Goal: Task Accomplishment & Management: Complete application form

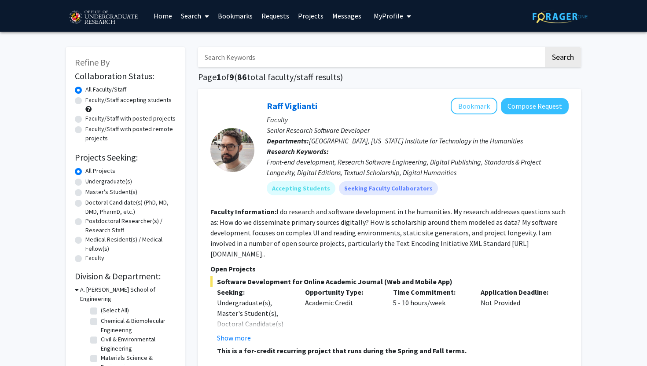
click at [395, 17] on span "My Profile" at bounding box center [389, 15] width 30 height 9
click at [238, 16] on link "Bookmarks" at bounding box center [236, 15] width 44 height 31
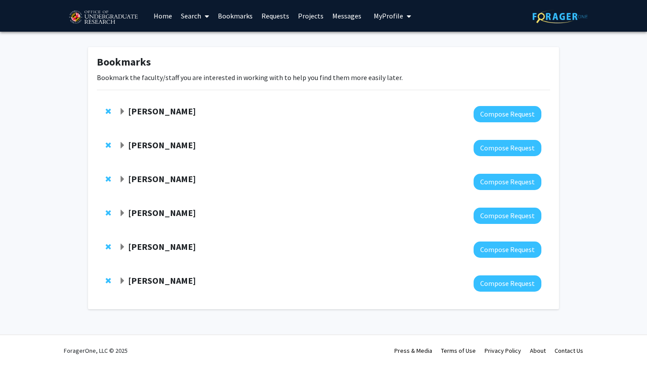
click at [158, 114] on strong "[PERSON_NAME]" at bounding box center [162, 111] width 68 height 11
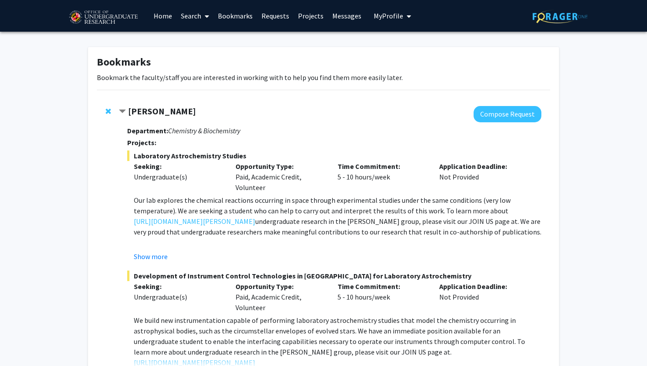
click at [158, 114] on strong "[PERSON_NAME]" at bounding box center [162, 111] width 68 height 11
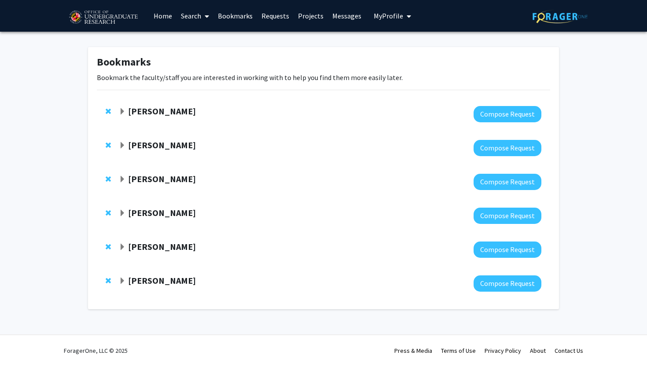
click at [177, 148] on strong "[PERSON_NAME]" at bounding box center [162, 145] width 68 height 11
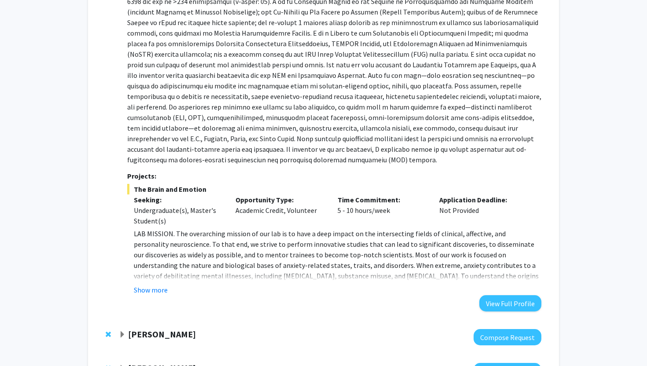
scroll to position [305, 0]
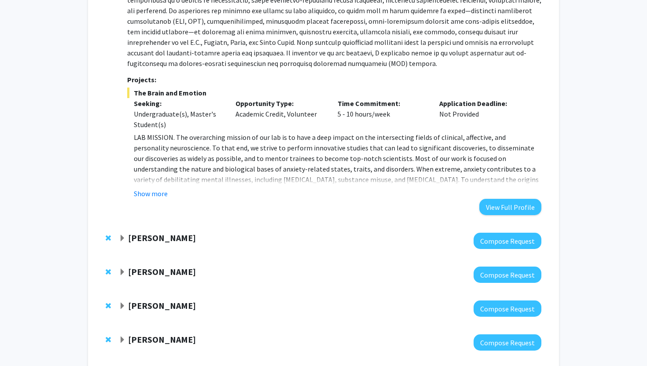
click at [180, 236] on strong "[PERSON_NAME]" at bounding box center [162, 238] width 68 height 11
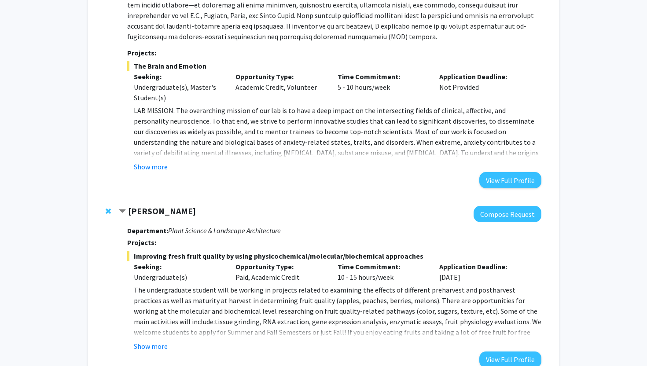
scroll to position [499, 0]
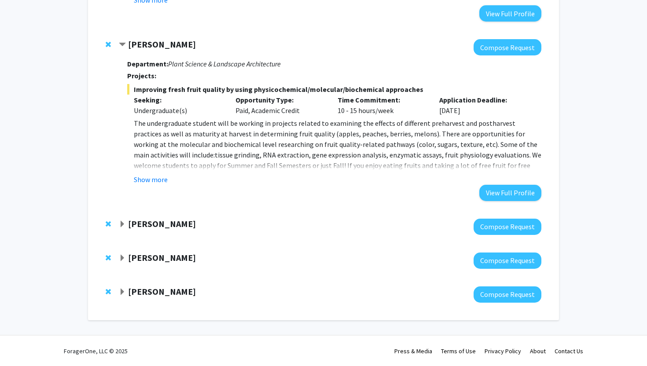
click at [165, 226] on strong "[PERSON_NAME]" at bounding box center [162, 223] width 68 height 11
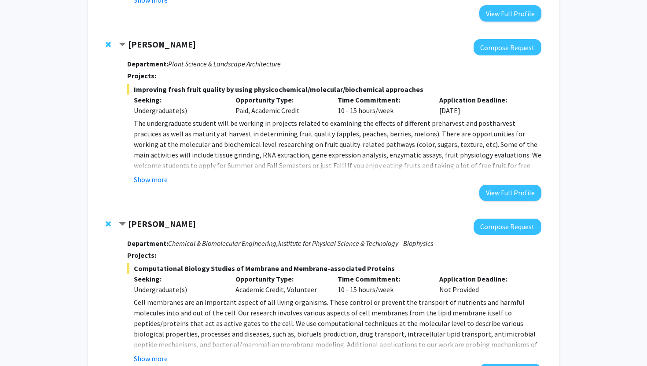
click at [171, 180] on div "Show more" at bounding box center [338, 179] width 408 height 11
click at [167, 187] on div "Department: Plant Science & Landscape Architecture Projects: Improving fresh fr…" at bounding box center [334, 127] width 414 height 145
click at [157, 180] on button "Show more" at bounding box center [151, 179] width 34 height 11
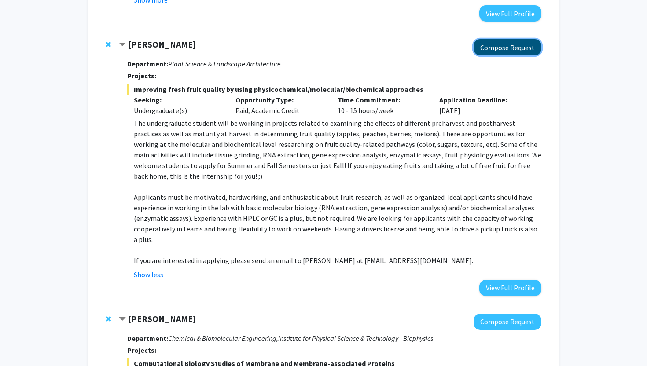
click at [500, 47] on button "Compose Request" at bounding box center [508, 47] width 68 height 16
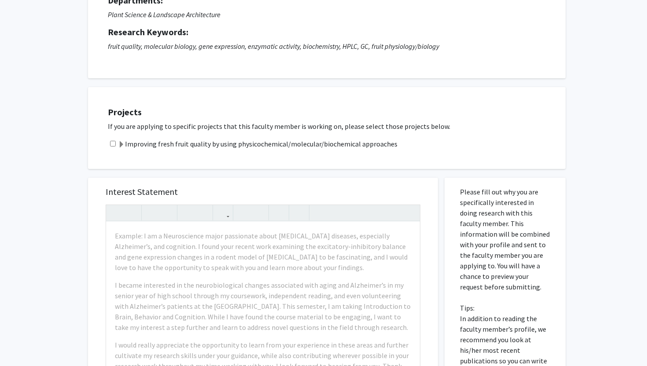
scroll to position [162, 0]
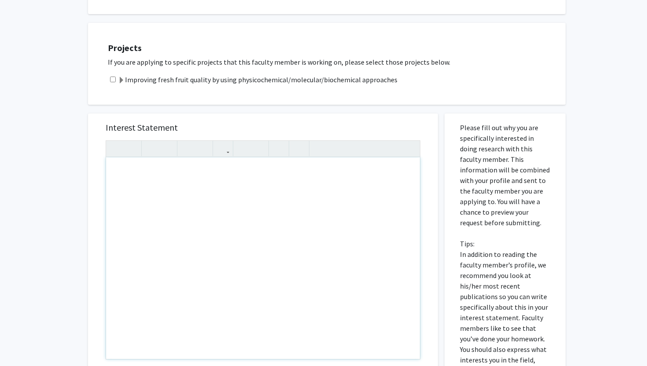
click at [329, 211] on div "Note to users with screen readers: Please press Alt+0 or Option+0 to deactivate…" at bounding box center [263, 259] width 314 height 202
click at [363, 105] on div "Interest Statement Insert link Remove link Supplemental Files File Name Uploade…" at bounding box center [262, 304] width 363 height 398
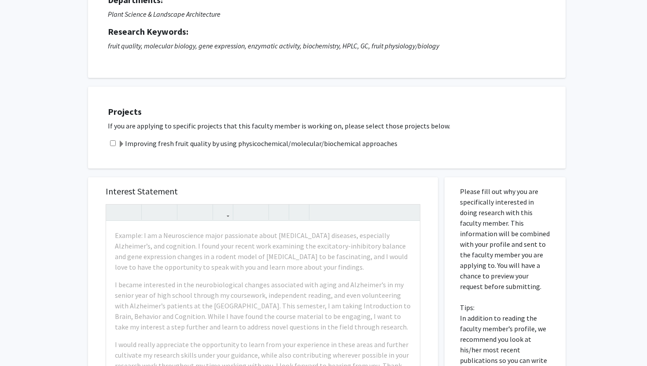
scroll to position [0, 0]
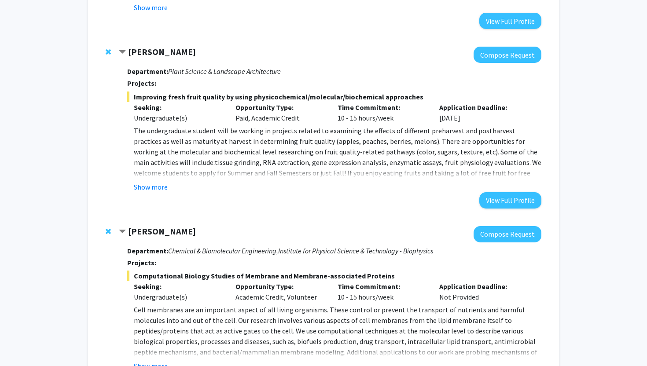
scroll to position [473, 0]
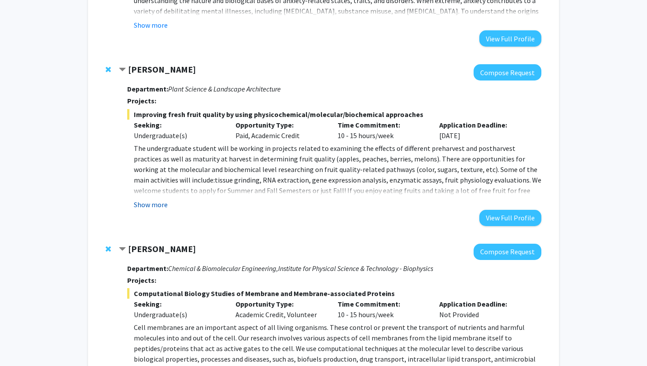
click at [160, 207] on button "Show more" at bounding box center [151, 204] width 34 height 11
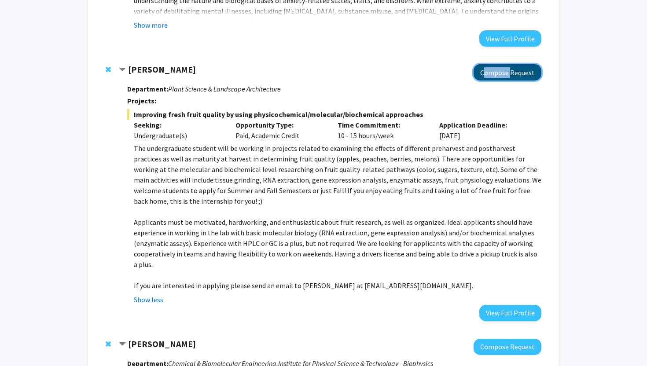
click at [495, 78] on button "Compose Request" at bounding box center [508, 72] width 68 height 16
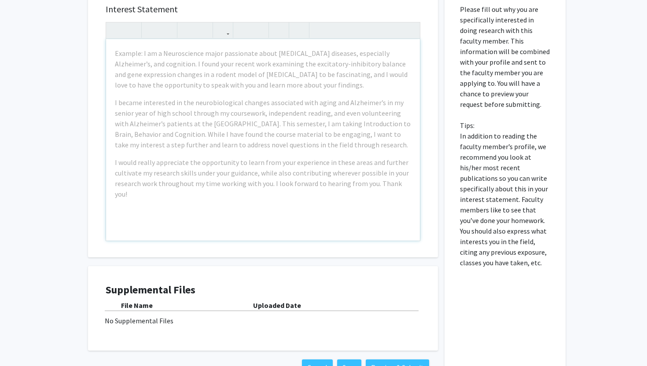
scroll to position [345, 0]
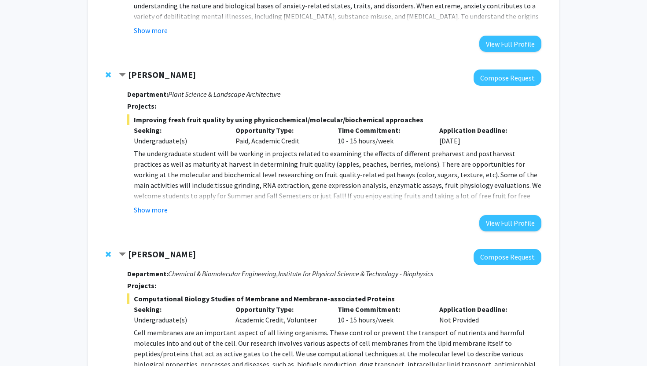
scroll to position [466, 0]
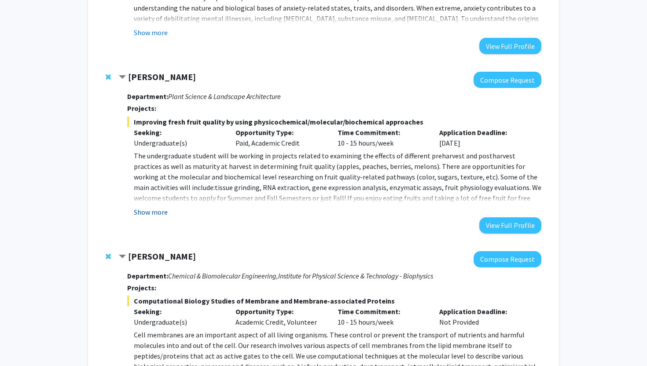
click at [141, 210] on button "Show more" at bounding box center [151, 212] width 34 height 11
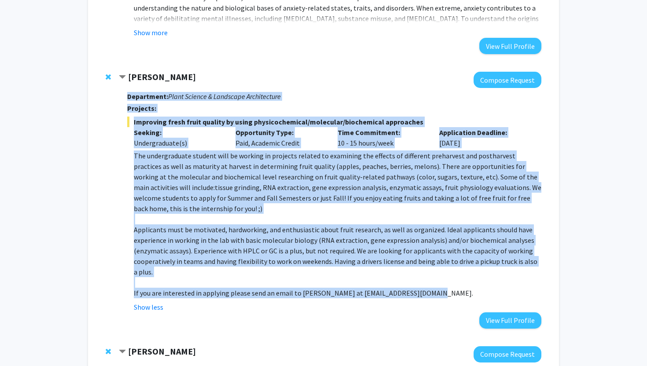
drag, startPoint x: 128, startPoint y: 96, endPoint x: 444, endPoint y: 292, distance: 371.9
click at [444, 292] on div "Department: Plant Science & Landscape Architecture Projects: Improving fresh fr…" at bounding box center [334, 208] width 414 height 240
copy div "Department: Plant Science & Landscape Architecture Projects: Improving fresh fr…"
click at [517, 81] on button "Compose Request" at bounding box center [508, 80] width 68 height 16
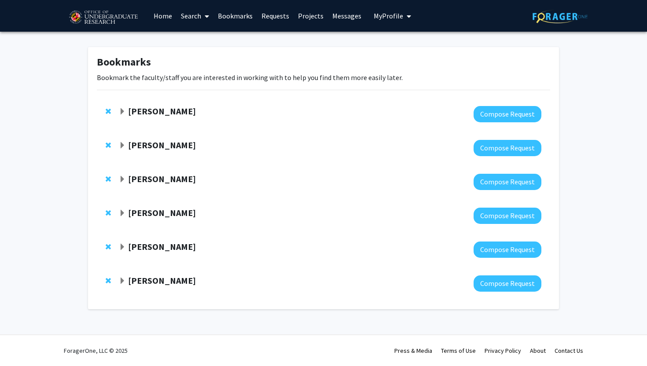
click at [174, 248] on strong "[PERSON_NAME]" at bounding box center [162, 246] width 68 height 11
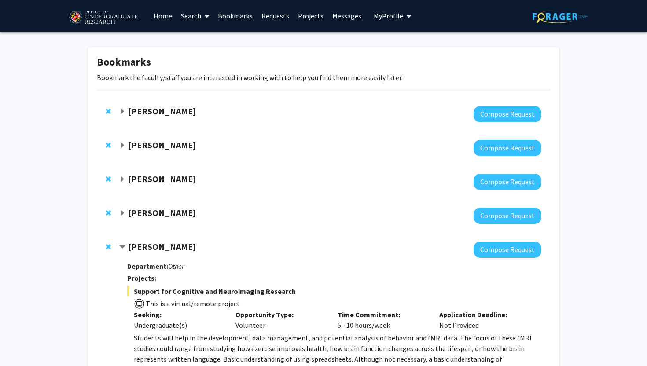
click at [173, 210] on strong "[PERSON_NAME]" at bounding box center [162, 212] width 68 height 11
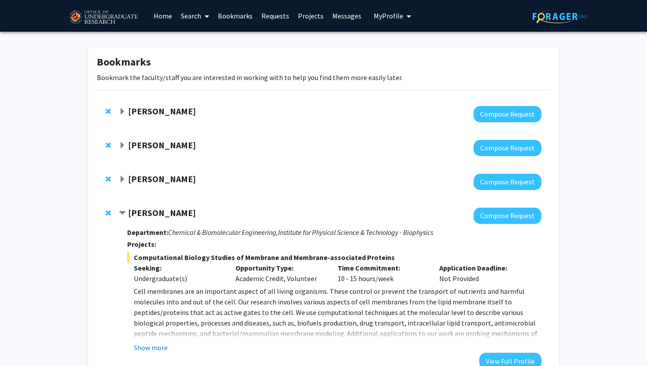
click at [170, 190] on div "[PERSON_NAME] Compose Request" at bounding box center [324, 182] width 454 height 34
click at [172, 184] on strong "[PERSON_NAME]" at bounding box center [162, 179] width 68 height 11
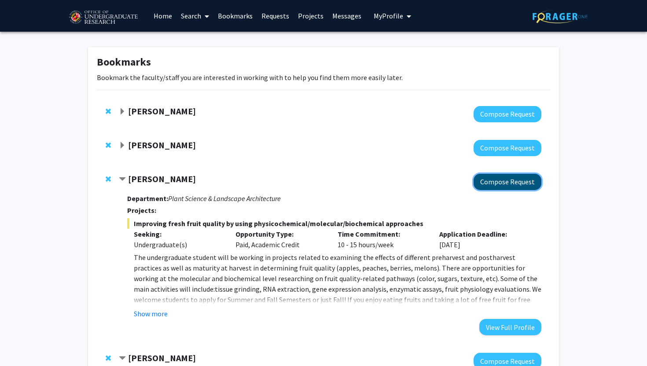
click at [515, 187] on button "Compose Request" at bounding box center [508, 182] width 68 height 16
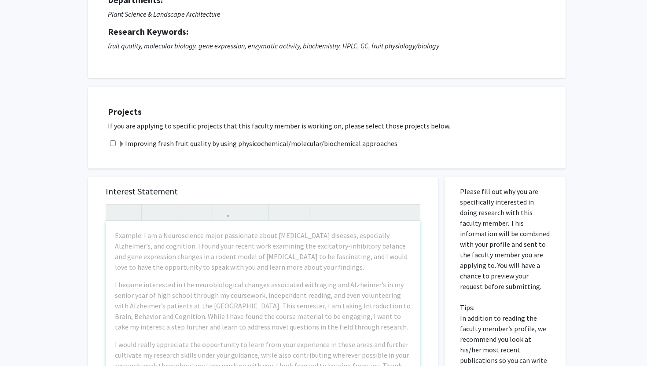
scroll to position [106, 0]
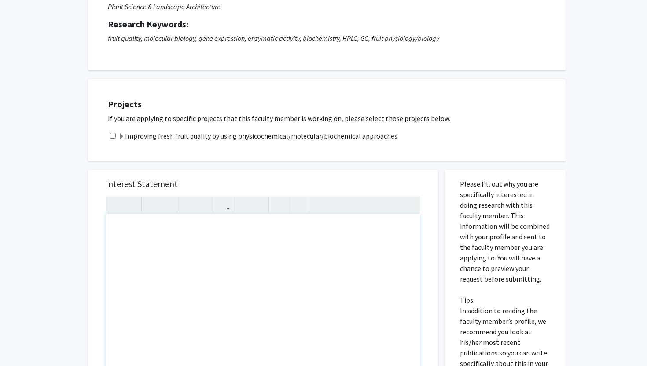
click at [249, 239] on div "Note to users with screen readers: Please press Alt+0 or Option+0 to deactivate…" at bounding box center [263, 315] width 314 height 202
paste div "Note to users with screen readers: Please press Alt+0 or Option+0 to deactivate…"
type textarea "<p>Dear [PERSON_NAME],</p><p>I am writing to express my interest in the Undergr…"
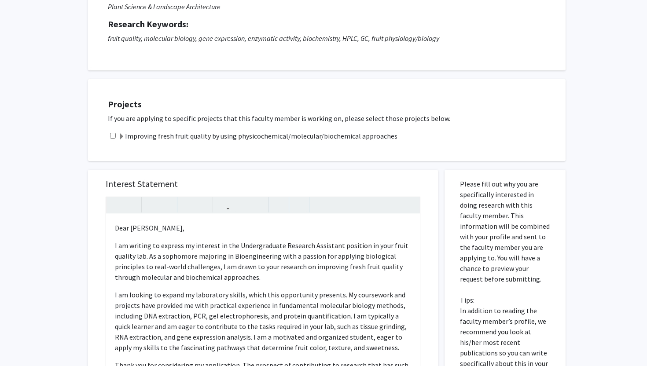
click at [308, 134] on label "Improving fresh fruit quality by using physicochemical/molecular/biochemical ap…" at bounding box center [258, 136] width 280 height 11
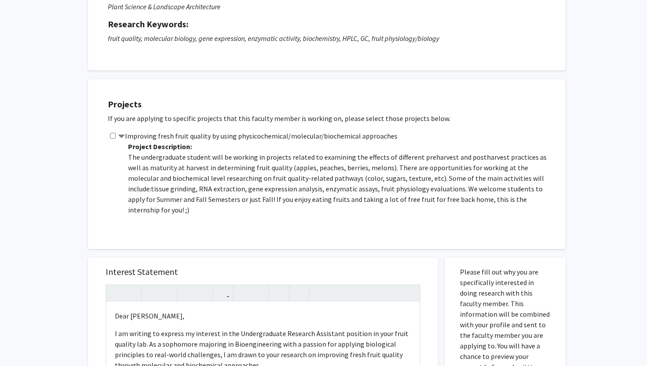
click at [114, 136] on input "checkbox" at bounding box center [113, 136] width 6 height 6
checkbox input "true"
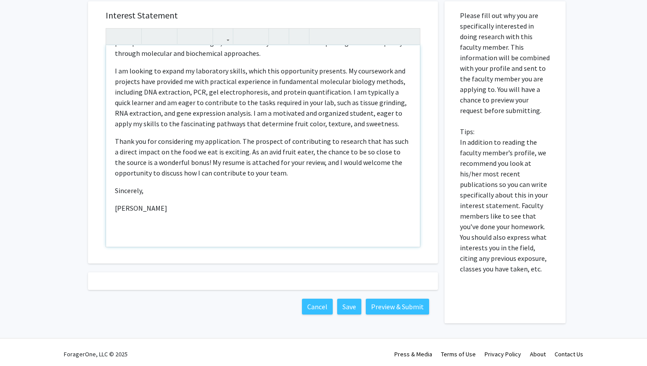
scroll to position [366, 0]
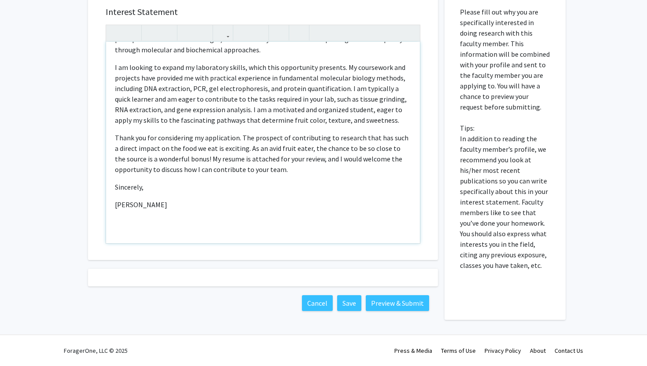
click at [340, 201] on p "[PERSON_NAME]" at bounding box center [263, 204] width 296 height 11
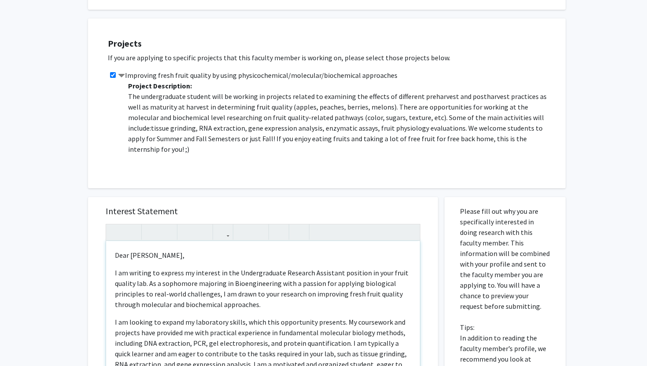
scroll to position [0, 0]
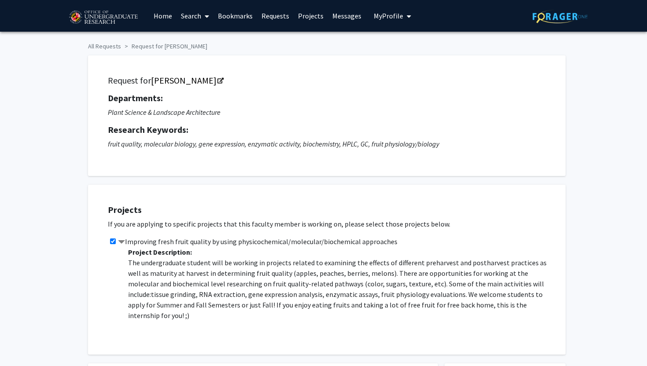
click at [395, 17] on span "My Profile" at bounding box center [389, 15] width 30 height 9
click at [407, 51] on span "View Profile" at bounding box center [428, 51] width 53 height 10
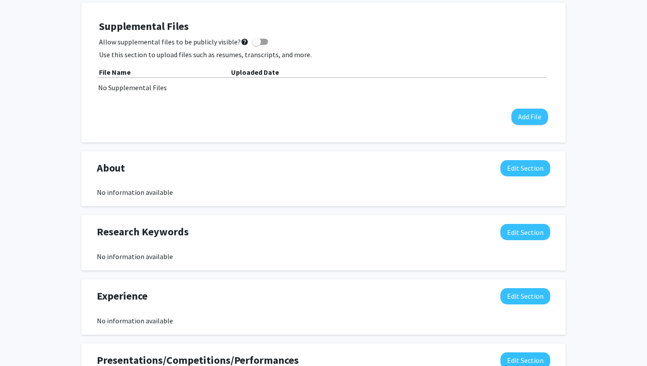
scroll to position [179, 0]
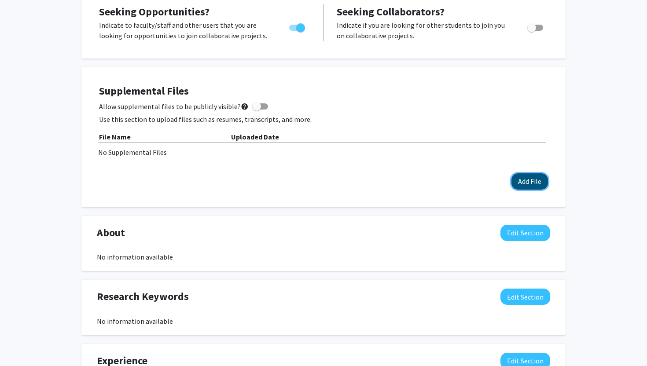
click at [518, 183] on button "Add File" at bounding box center [530, 182] width 37 height 16
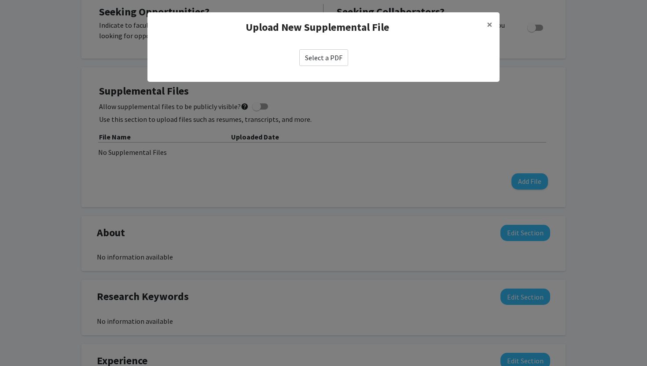
click at [311, 58] on label "Select a PDF" at bounding box center [323, 57] width 49 height 17
click at [0, 0] on input "Select a PDF" at bounding box center [0, 0] width 0 height 0
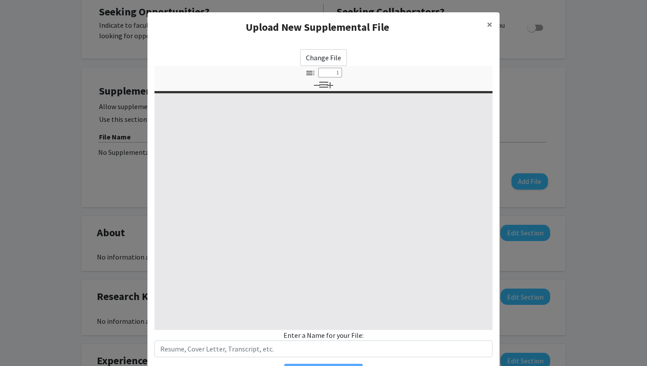
select select "custom"
type input "0"
select select "custom"
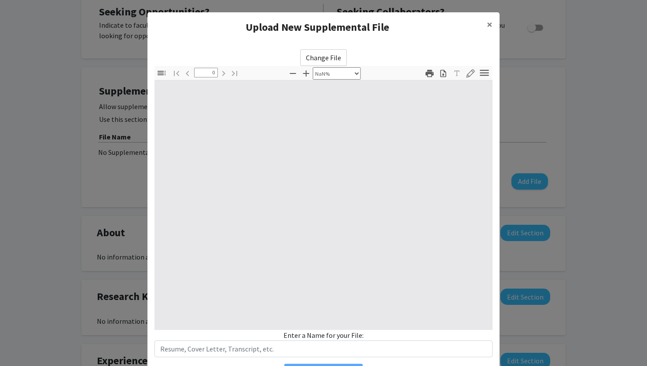
type input "1"
select select "auto"
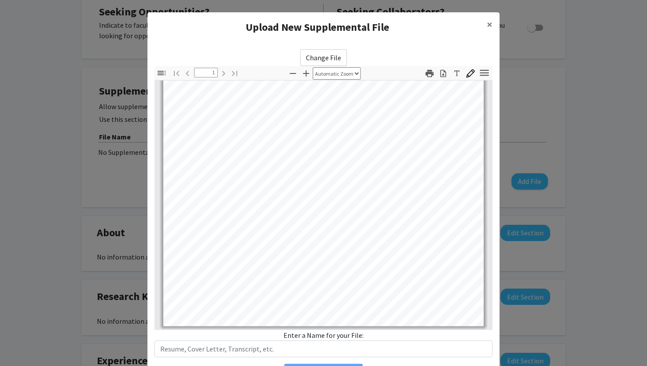
scroll to position [51, 0]
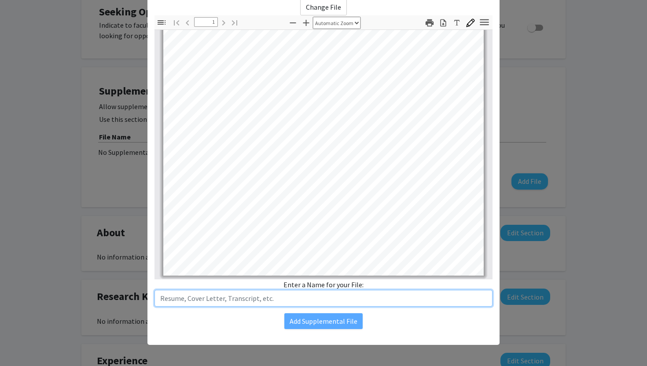
click at [313, 294] on input "text" at bounding box center [324, 298] width 338 height 17
type input "Resume"
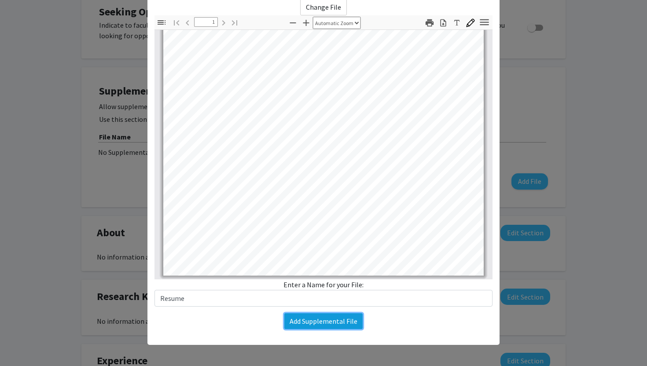
click at [350, 319] on button "Add Supplemental File" at bounding box center [323, 322] width 78 height 16
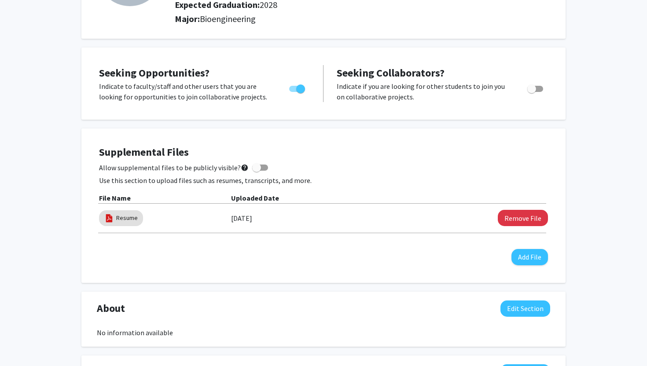
scroll to position [0, 0]
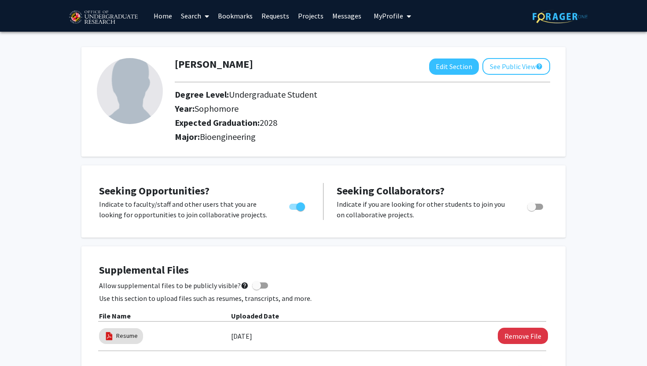
click at [131, 89] on img at bounding box center [130, 91] width 66 height 66
click at [470, 70] on button "Edit Section" at bounding box center [454, 67] width 50 height 16
select select "sophomore"
select select "2028"
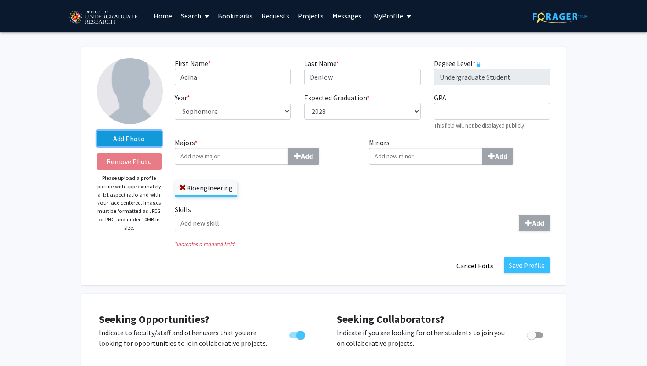
click at [142, 137] on label "Add Photo" at bounding box center [129, 139] width 65 height 16
click at [0, 0] on input "Add Photo" at bounding box center [0, 0] width 0 height 0
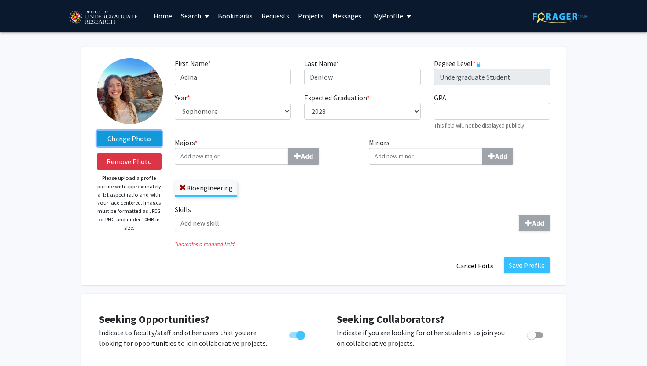
click at [145, 140] on label "Change Photo" at bounding box center [129, 139] width 65 height 16
click at [0, 0] on input "Change Photo" at bounding box center [0, 0] width 0 height 0
drag, startPoint x: 141, startPoint y: 93, endPoint x: 162, endPoint y: 99, distance: 21.9
drag, startPoint x: 162, startPoint y: 99, endPoint x: 144, endPoint y: 146, distance: 51.0
click at [144, 142] on label "Change Photo" at bounding box center [129, 139] width 65 height 16
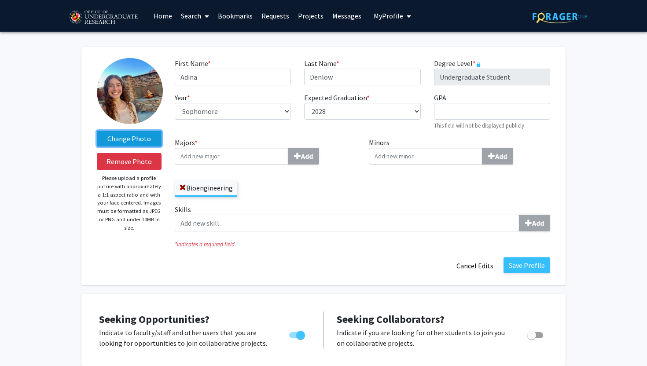
click at [0, 0] on input "Change Photo" at bounding box center [0, 0] width 0 height 0
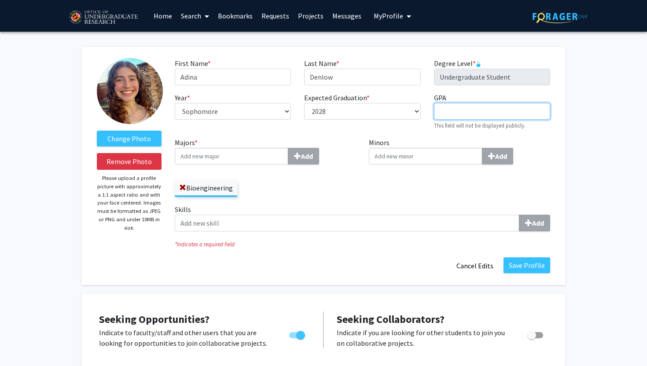
click at [472, 112] on input "GPA required" at bounding box center [492, 111] width 116 height 17
type input "3.8"
click at [223, 154] on input "Majors * Add" at bounding box center [232, 156] width 114 height 17
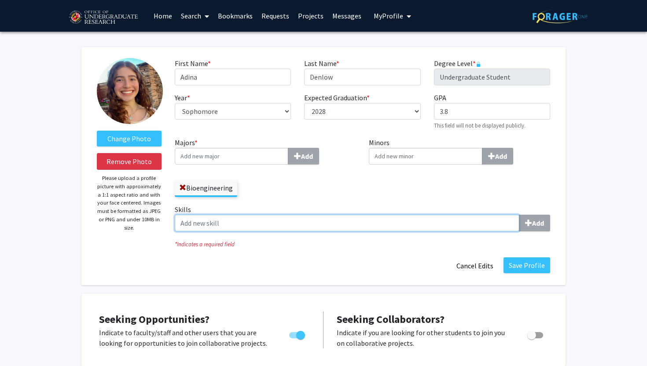
click at [286, 227] on input "Skills Add" at bounding box center [347, 223] width 345 height 17
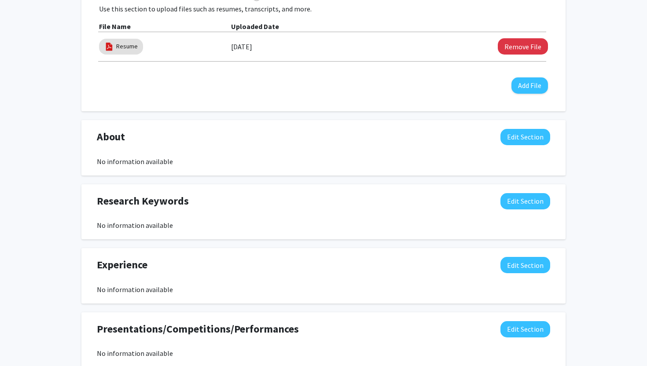
scroll to position [417, 0]
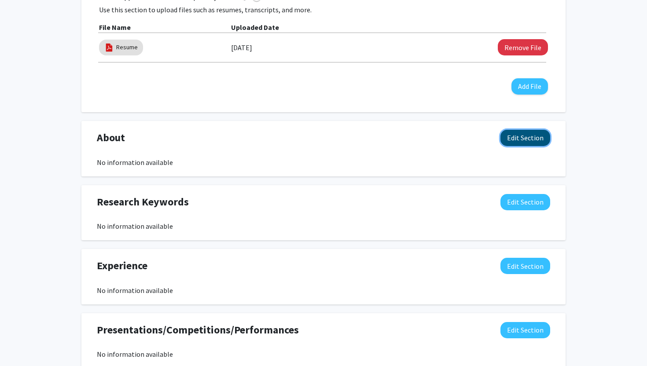
click at [524, 140] on button "Edit Section" at bounding box center [526, 138] width 50 height 16
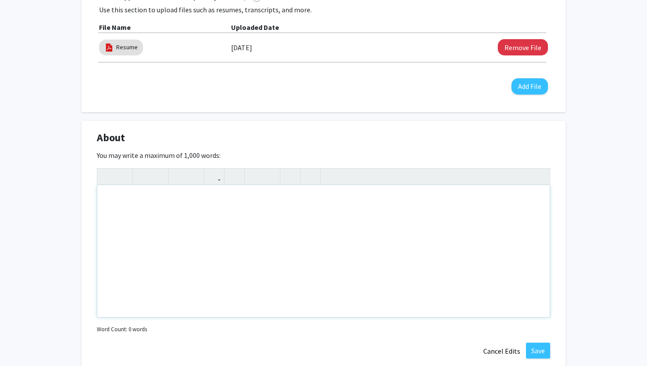
click at [202, 189] on div "Note to users with screen readers: Please deactivate our accessibility plugin f…" at bounding box center [323, 251] width 453 height 132
paste div "Note to users with screen readers: Please deactivate our accessibility plugin f…"
type textarea "<p>B.S., Bioengineering, Interdisciplinary Business Honors College GPA 3.8 Anti…"
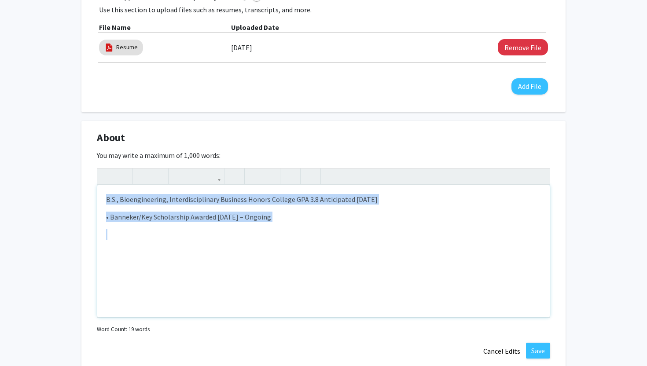
drag, startPoint x: 305, startPoint y: 223, endPoint x: 86, endPoint y: 183, distance: 222.5
click at [86, 184] on div "About Edit Section You may write a maximum of 1,000 words: <p>B.S., Bioengineer…" at bounding box center [323, 244] width 484 height 247
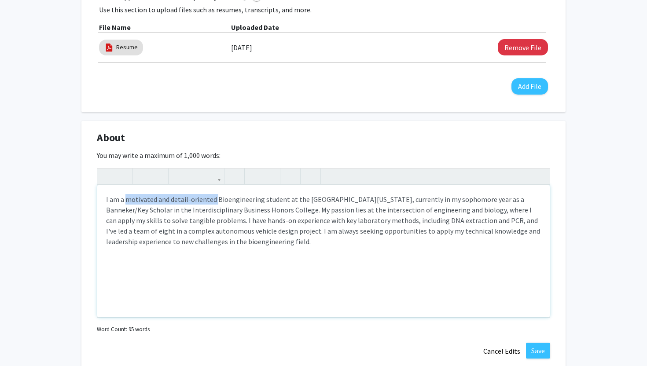
drag, startPoint x: 215, startPoint y: 199, endPoint x: 126, endPoint y: 199, distance: 88.5
click at [126, 199] on p "I am a motivated and detail-oriented Bioengineering student at the [GEOGRAPHIC_…" at bounding box center [323, 220] width 435 height 53
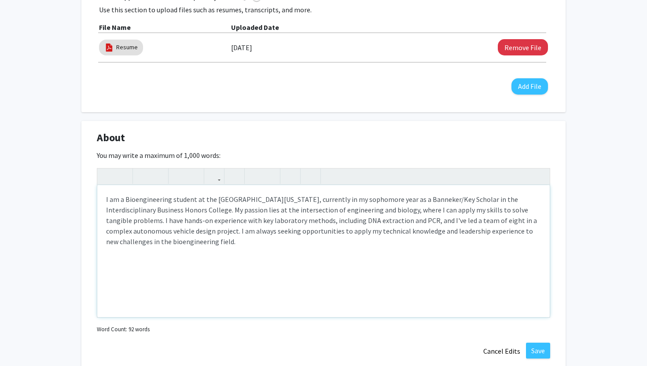
click at [181, 211] on p "I am a Bioengineering student at the [GEOGRAPHIC_DATA][US_STATE], currently in …" at bounding box center [323, 220] width 435 height 53
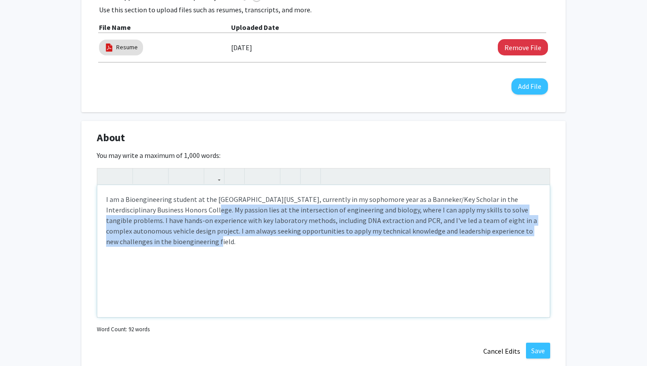
drag, startPoint x: 181, startPoint y: 211, endPoint x: 197, endPoint y: 265, distance: 56.6
click at [197, 265] on div "I am a Bioengineering student at the [GEOGRAPHIC_DATA][US_STATE], currently in …" at bounding box center [323, 251] width 453 height 132
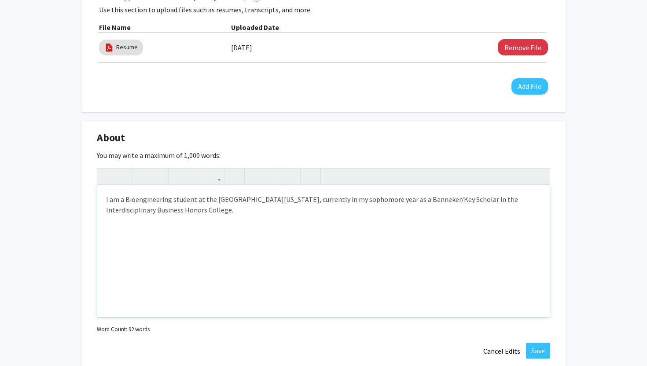
type textarea "<p>I am a Bioengineering student at the [GEOGRAPHIC_DATA][US_STATE], currently …"
click at [542, 350] on button "Save" at bounding box center [538, 351] width 24 height 16
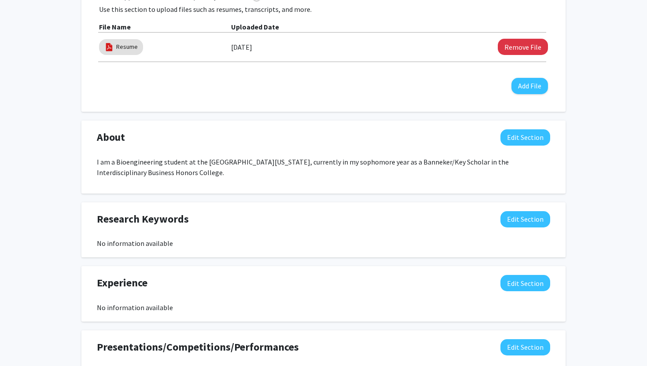
scroll to position [620, 0]
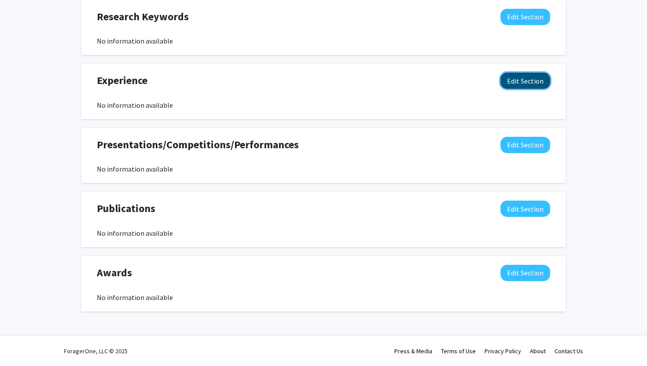
click at [525, 75] on button "Edit Section" at bounding box center [526, 81] width 50 height 16
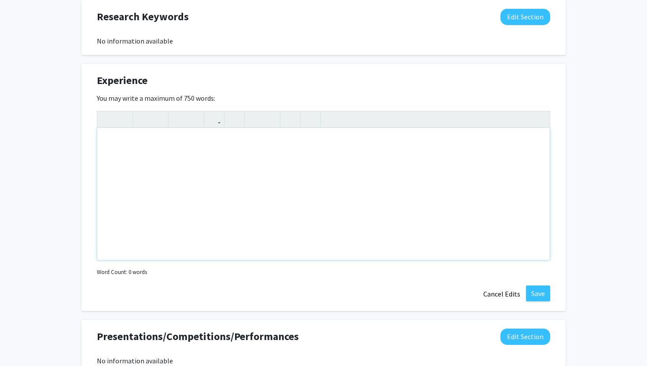
click at [241, 148] on div "Note to users with screen readers: Please deactivate our accessibility plugin f…" at bounding box center [323, 194] width 453 height 132
paste div "Note to users with screen readers: Please deactivate our accessibility plugin f…"
type textarea "<p>I am a motivated and detail-oriented Bioengineering student at the [GEOGRAPH…"
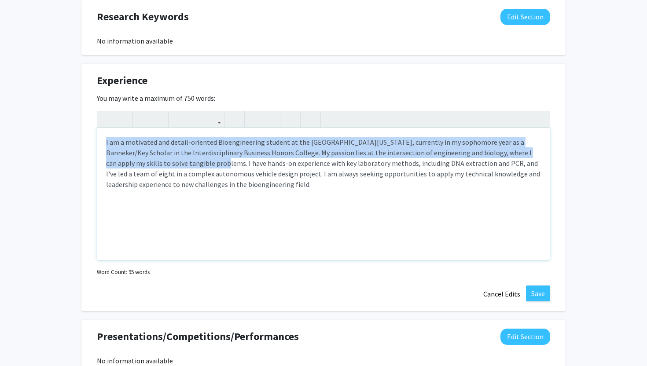
drag, startPoint x: 178, startPoint y: 165, endPoint x: 97, endPoint y: 140, distance: 84.3
click at [97, 140] on div "I am a motivated and detail-oriented Bioengineering student at the [GEOGRAPHIC_…" at bounding box center [323, 194] width 453 height 132
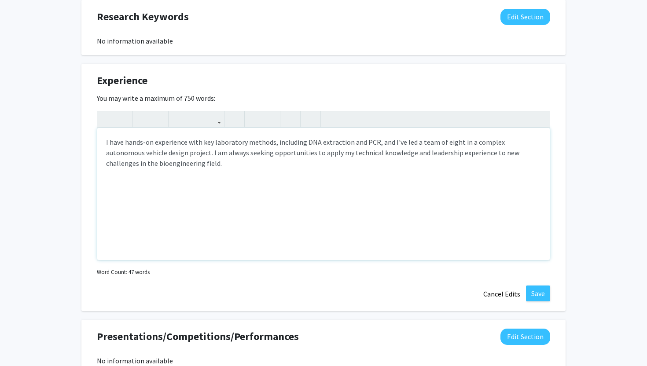
click at [378, 145] on p "I have hands-on experience with key laboratory methods, including DNA extractio…" at bounding box center [323, 153] width 435 height 32
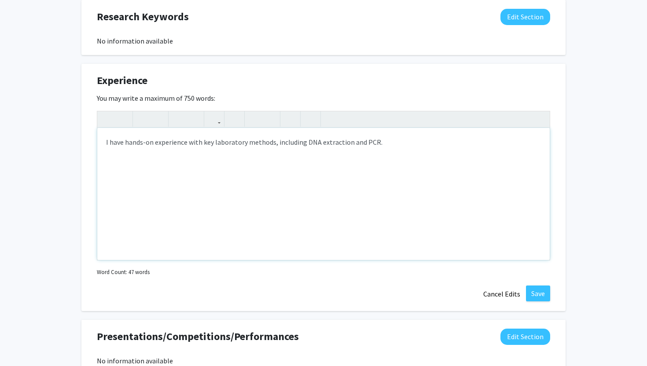
type textarea "<p>&nbsp;I have hands-on experience with key laboratory methods, including DNA …"
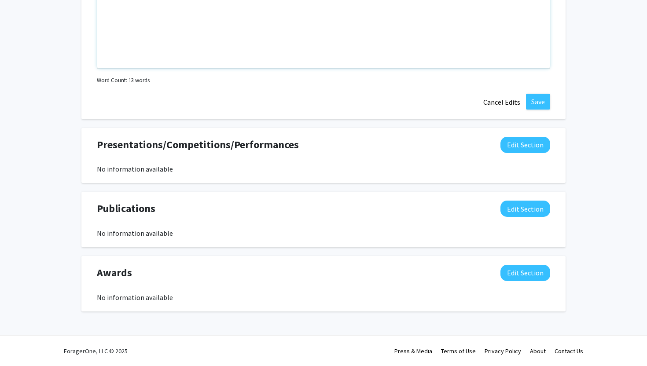
scroll to position [743, 0]
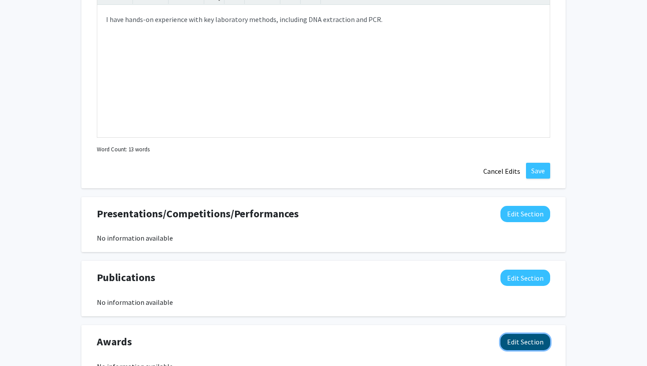
click at [532, 348] on button "Edit Section" at bounding box center [526, 342] width 50 height 16
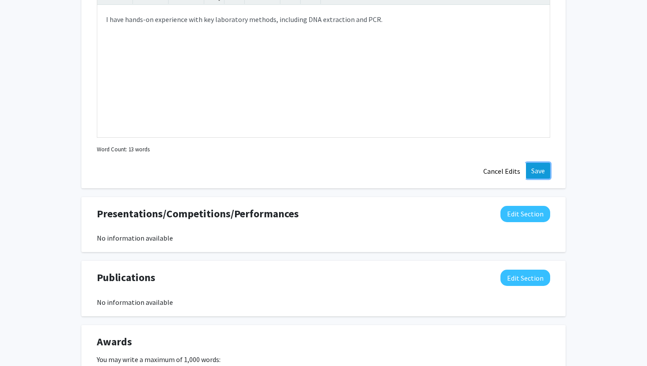
click at [533, 174] on button "Save" at bounding box center [538, 171] width 24 height 16
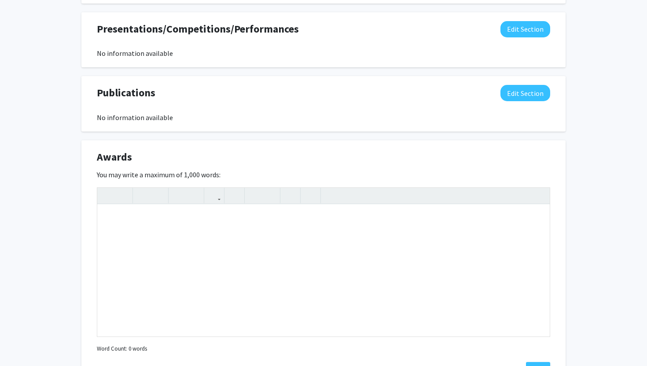
scroll to position [768, 0]
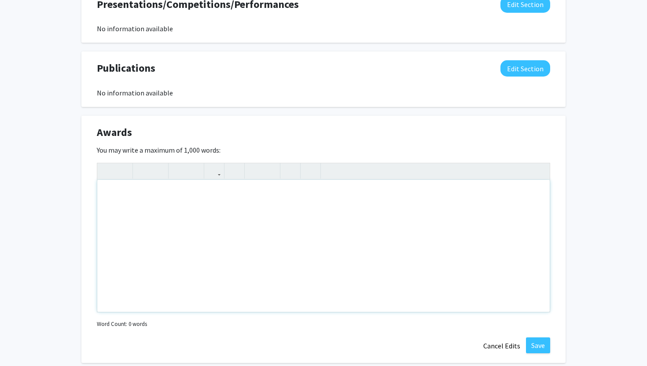
click at [395, 226] on div "Note to users with screen readers: Please deactivate our accessibility plugin f…" at bounding box center [323, 246] width 453 height 132
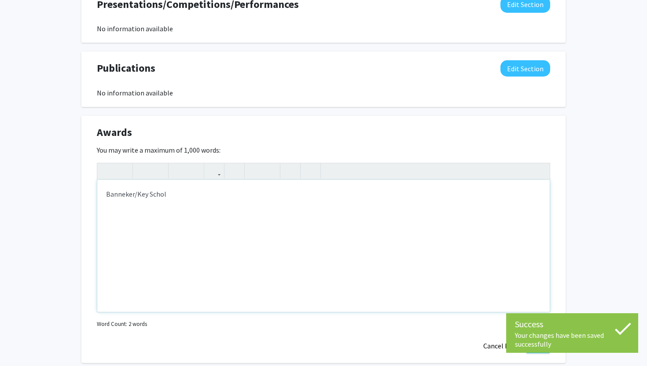
type textarea "Banneker/Key Scholar"
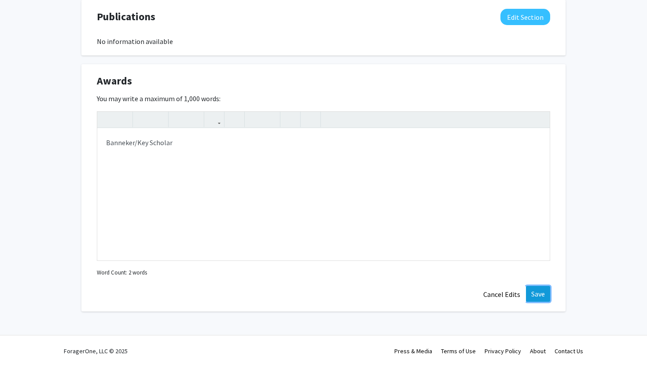
click at [546, 294] on button "Save" at bounding box center [538, 294] width 24 height 16
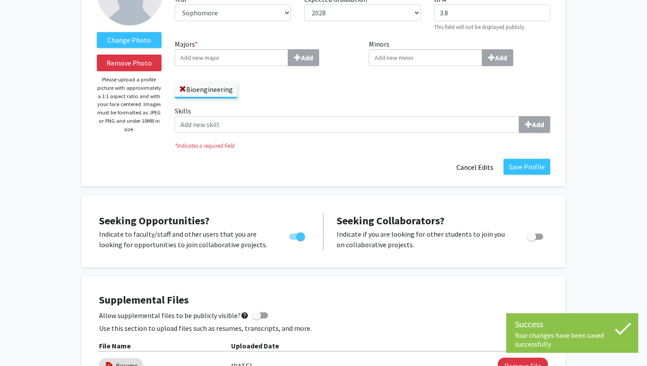
scroll to position [0, 0]
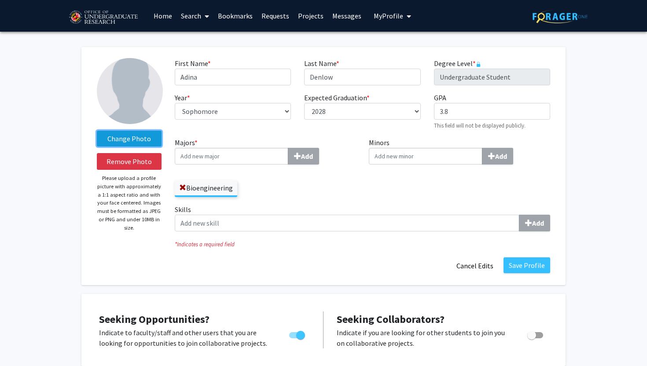
click at [126, 139] on label "Change Photo" at bounding box center [129, 139] width 65 height 16
click at [0, 0] on input "Change Photo" at bounding box center [0, 0] width 0 height 0
click at [133, 166] on button "Remove Photo" at bounding box center [129, 161] width 65 height 17
click at [142, 137] on label "Add Photo" at bounding box center [129, 139] width 65 height 16
click at [0, 0] on input "Add Photo" at bounding box center [0, 0] width 0 height 0
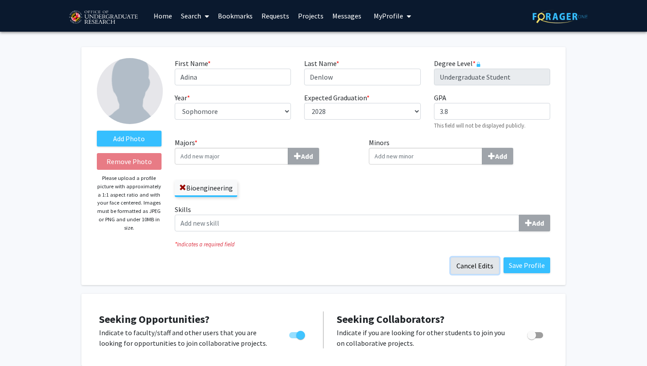
click at [482, 267] on button "Cancel Edits" at bounding box center [475, 266] width 48 height 17
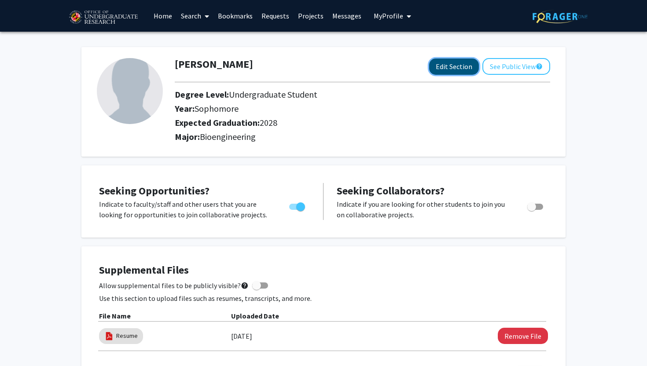
click at [471, 66] on button "Edit Section" at bounding box center [454, 67] width 50 height 16
select select "sophomore"
select select "2028"
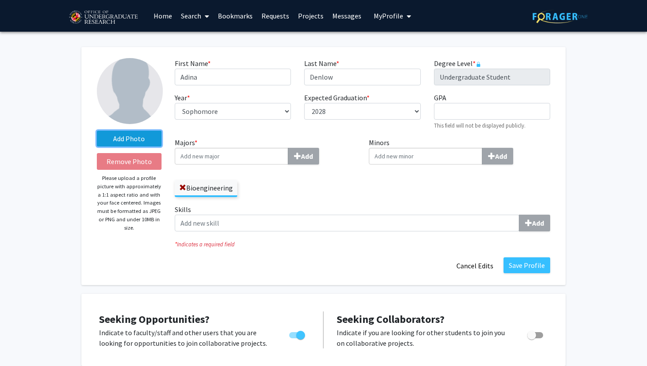
click at [129, 132] on label "Add Photo" at bounding box center [129, 139] width 65 height 16
click at [0, 0] on input "Add Photo" at bounding box center [0, 0] width 0 height 0
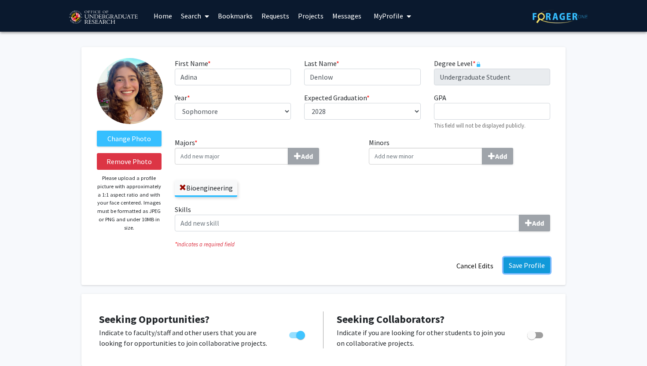
click at [528, 271] on button "Save Profile" at bounding box center [527, 266] width 47 height 16
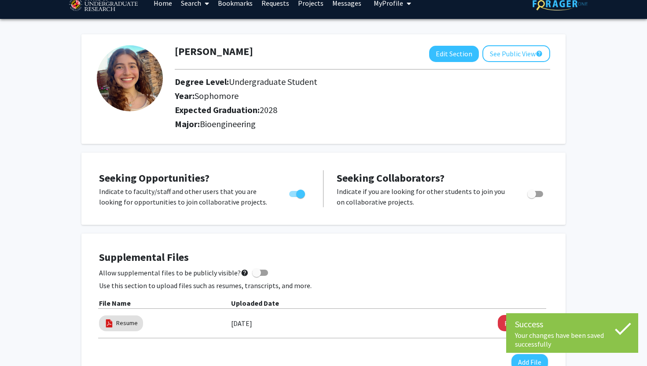
scroll to position [11, 0]
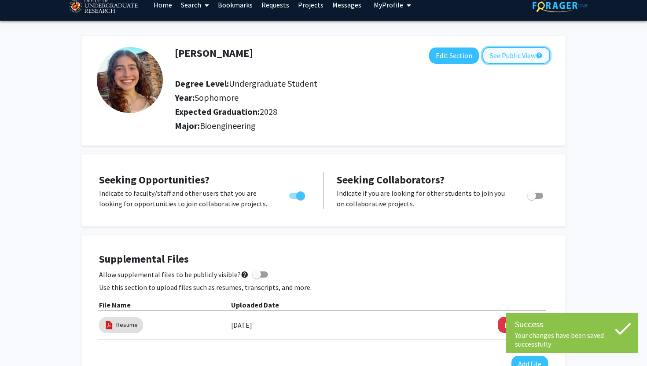
click at [521, 54] on button "See Public View help" at bounding box center [517, 55] width 68 height 17
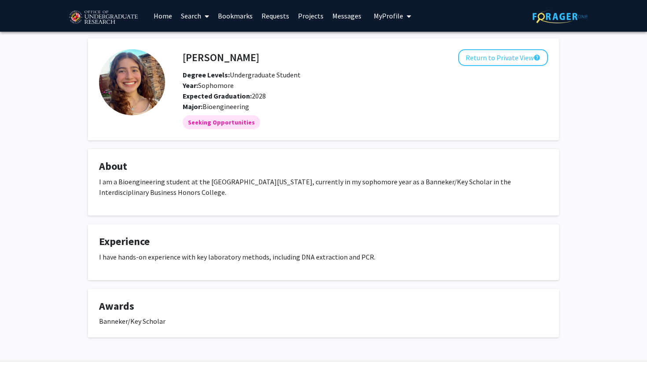
click at [232, 19] on link "Bookmarks" at bounding box center [236, 15] width 44 height 31
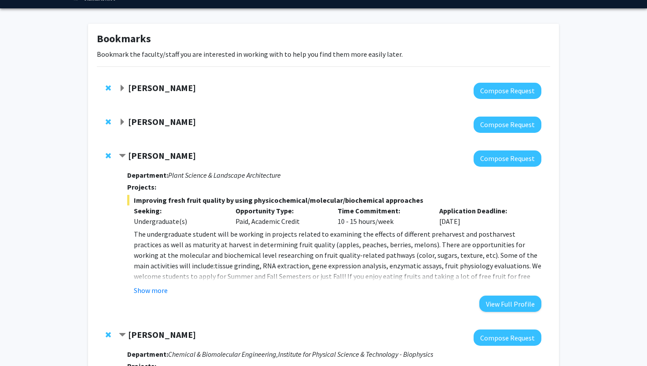
scroll to position [49, 0]
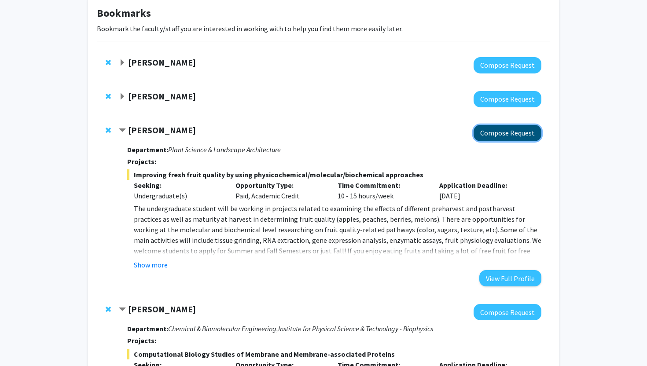
click at [484, 134] on button "Compose Request" at bounding box center [508, 133] width 68 height 16
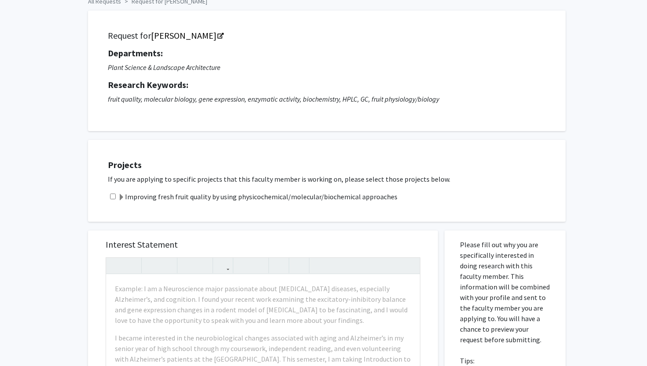
scroll to position [167, 0]
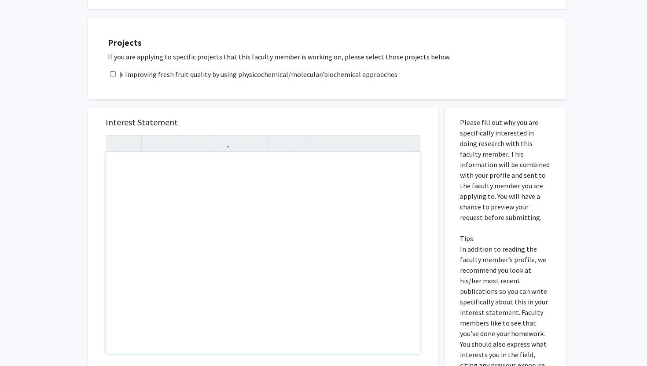
click at [278, 180] on div "Note to users with screen readers: Please press Alt+0 or Option+0 to deactivate…" at bounding box center [263, 253] width 314 height 202
paste div "Note to users with screen readers: Please press Alt+0 or Option+0 to deactivate…"
type textarea "<p>Dear [PERSON_NAME],</p><p>I am writing to express my interest in the Undergr…"
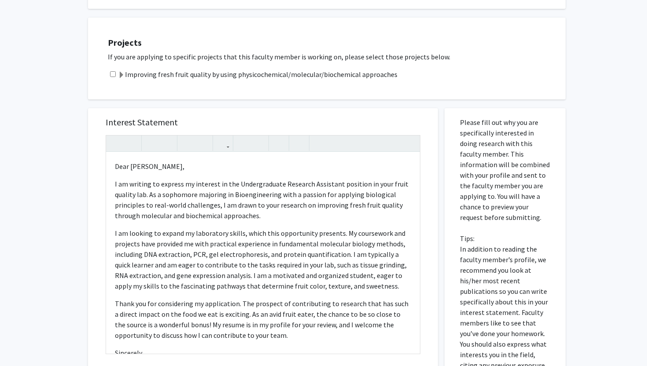
click at [222, 79] on label "Improving fresh fruit quality by using physicochemical/molecular/biochemical ap…" at bounding box center [258, 74] width 280 height 11
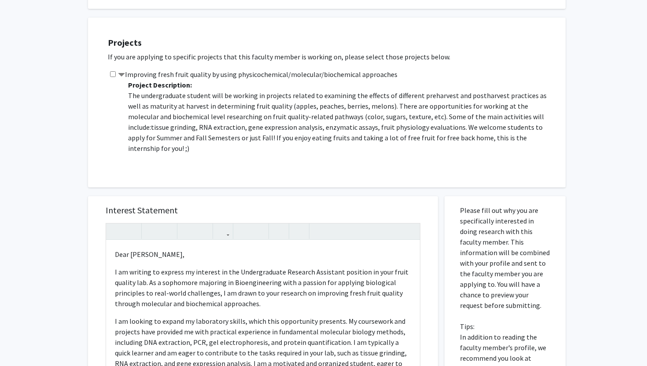
click at [216, 78] on label "Improving fresh fruit quality by using physicochemical/molecular/biochemical ap…" at bounding box center [258, 74] width 280 height 11
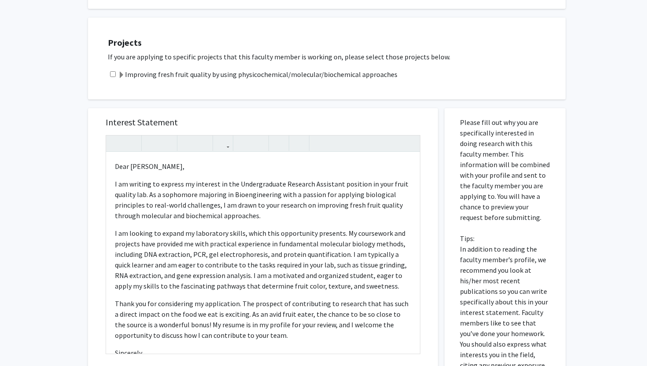
click at [115, 70] on div "Improving fresh fruit quality by using physicochemical/molecular/biochemical ap…" at bounding box center [332, 74] width 449 height 11
click at [113, 73] on input "checkbox" at bounding box center [113, 74] width 6 height 6
checkbox input "true"
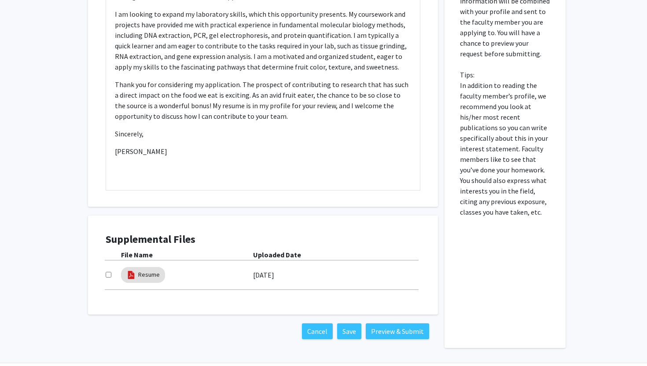
scroll to position [332, 0]
click at [109, 277] on input "checkbox" at bounding box center [109, 275] width 6 height 6
checkbox input "true"
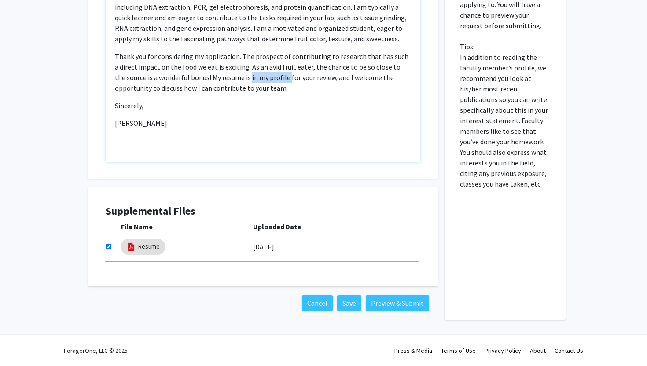
drag, startPoint x: 239, startPoint y: 78, endPoint x: 277, endPoint y: 76, distance: 38.4
click at [277, 76] on p "Thank you for considering my application. The prospect of contributing to resea…" at bounding box center [263, 72] width 296 height 42
type textarea "<p>Dear [PERSON_NAME],</p><p>I am writing to express my interest in the Undergr…"
click at [414, 310] on button "Preview & Submit" at bounding box center [397, 303] width 63 height 16
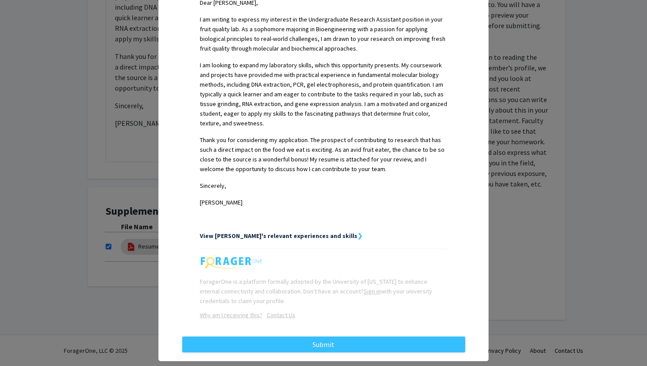
scroll to position [262, 0]
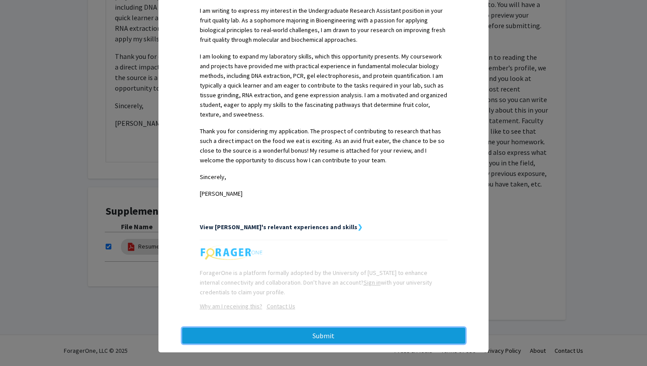
click at [347, 332] on button "Submit" at bounding box center [323, 336] width 283 height 16
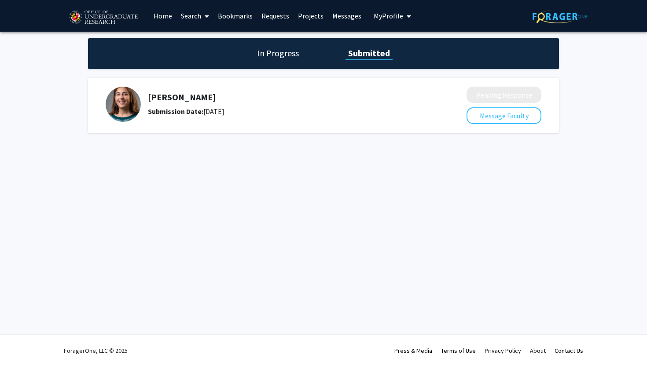
click at [125, 97] on img at bounding box center [123, 104] width 35 height 35
drag, startPoint x: 179, startPoint y: 100, endPoint x: 148, endPoint y: 100, distance: 30.8
click at [179, 100] on h5 "[PERSON_NAME]" at bounding box center [284, 97] width 272 height 11
click at [148, 100] on h5 "[PERSON_NAME]" at bounding box center [284, 97] width 272 height 11
click at [132, 103] on img at bounding box center [123, 104] width 35 height 35
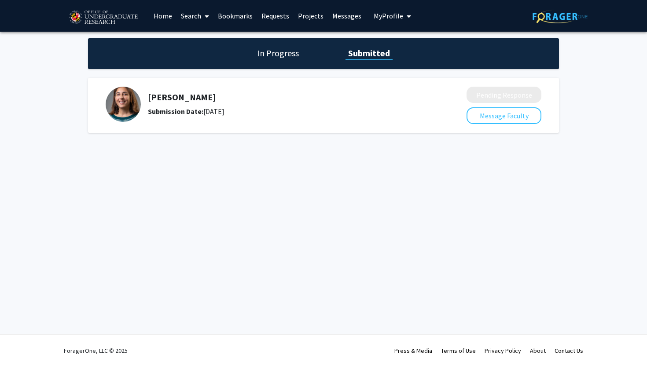
click at [132, 103] on img at bounding box center [123, 104] width 35 height 35
click at [248, 15] on link "Bookmarks" at bounding box center [236, 15] width 44 height 31
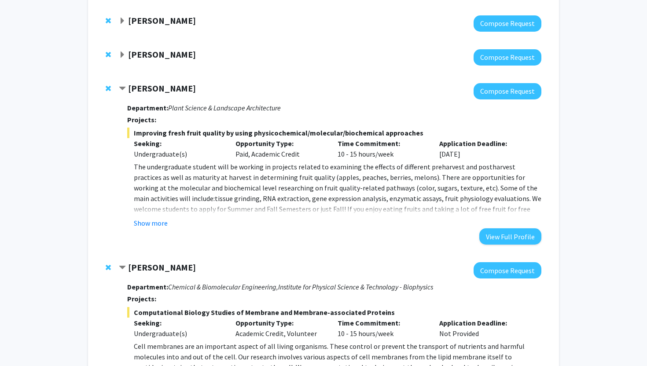
scroll to position [128, 0]
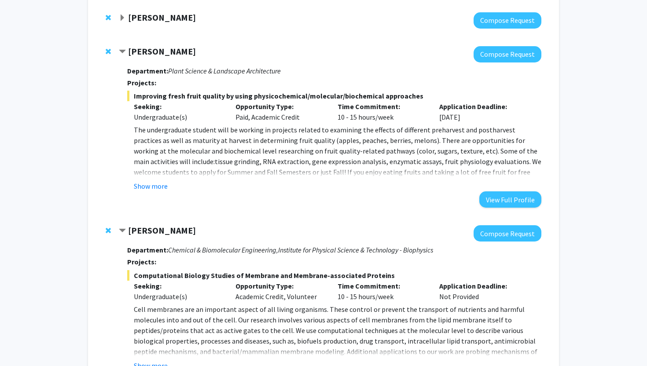
click at [124, 52] on span "Contract Macarena Farcuh Yuri Bookmark" at bounding box center [122, 51] width 7 height 7
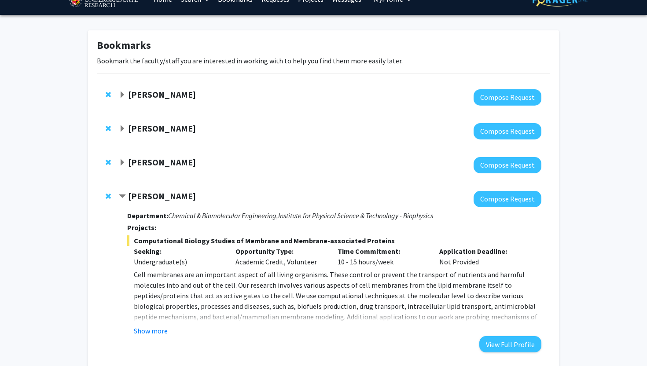
scroll to position [0, 0]
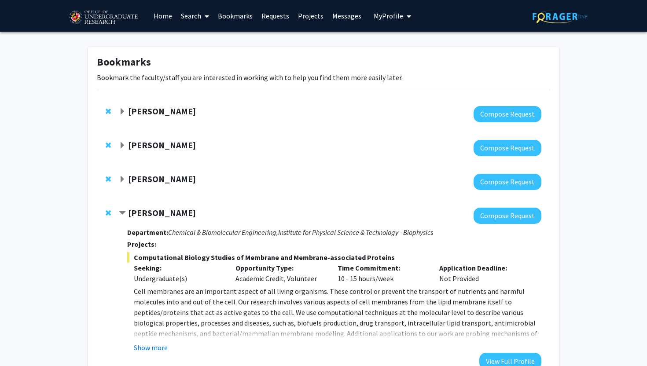
click at [165, 109] on strong "[PERSON_NAME]" at bounding box center [162, 111] width 68 height 11
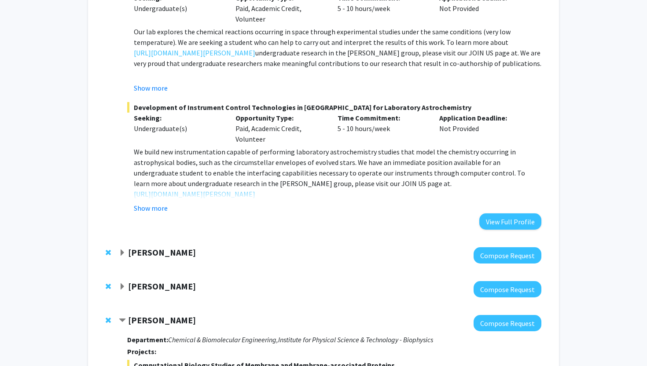
scroll to position [185, 0]
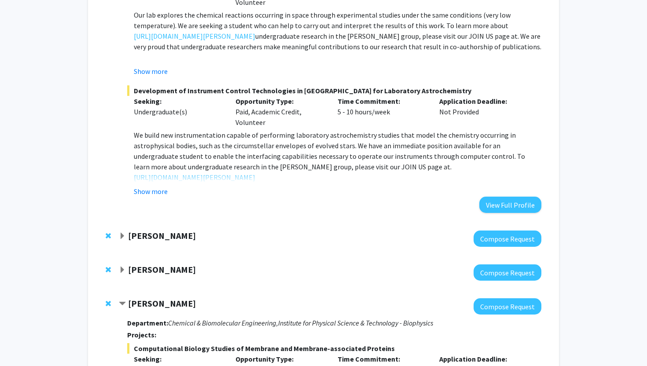
click at [152, 240] on strong "[PERSON_NAME]" at bounding box center [162, 235] width 68 height 11
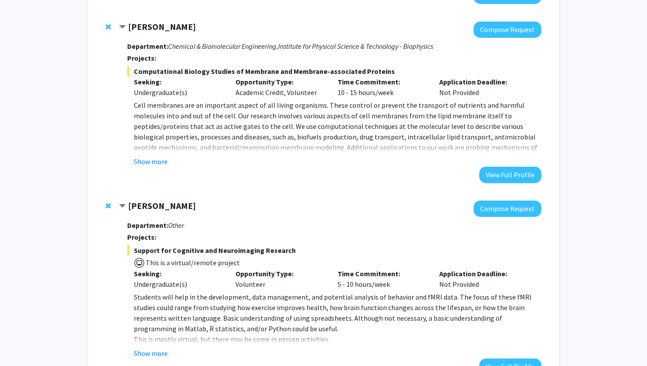
scroll to position [917, 0]
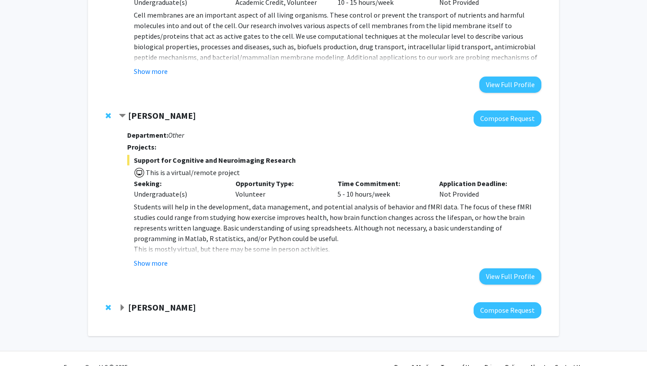
click at [153, 304] on strong "[PERSON_NAME]" at bounding box center [162, 307] width 68 height 11
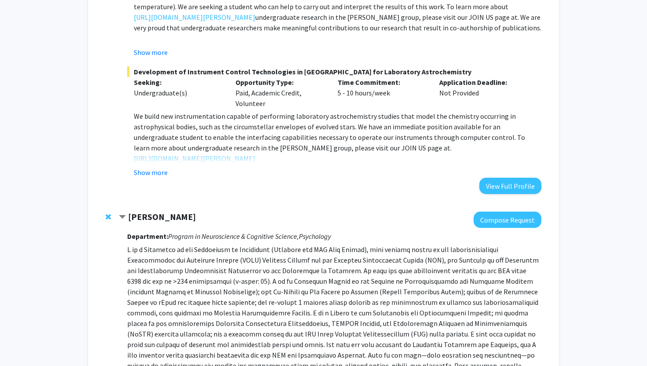
scroll to position [0, 0]
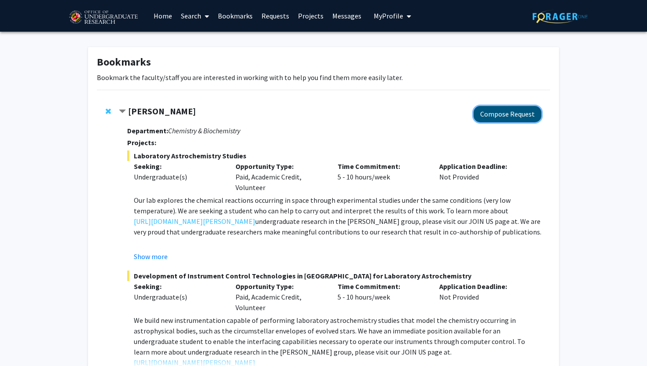
click at [503, 111] on button "Compose Request" at bounding box center [508, 114] width 68 height 16
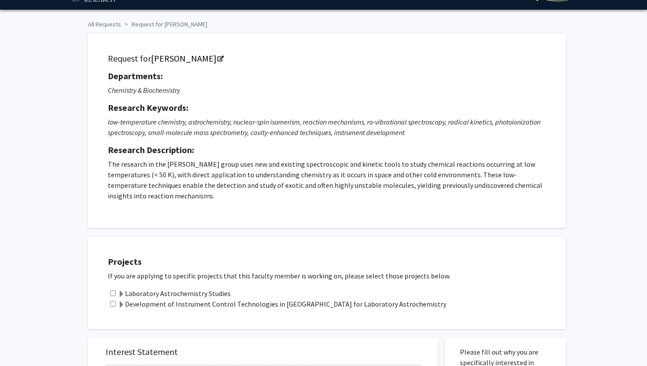
scroll to position [30, 0]
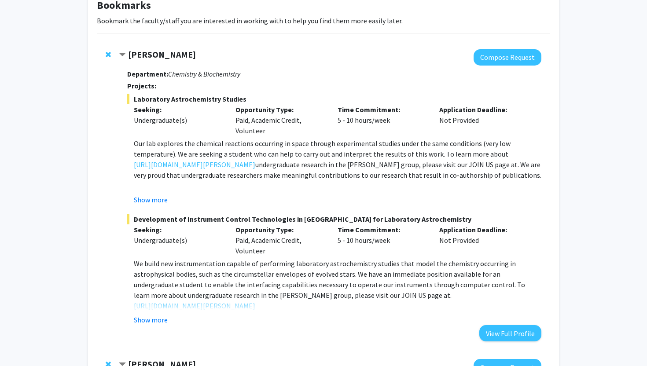
scroll to position [57, 0]
click at [151, 316] on button "Show more" at bounding box center [151, 319] width 34 height 11
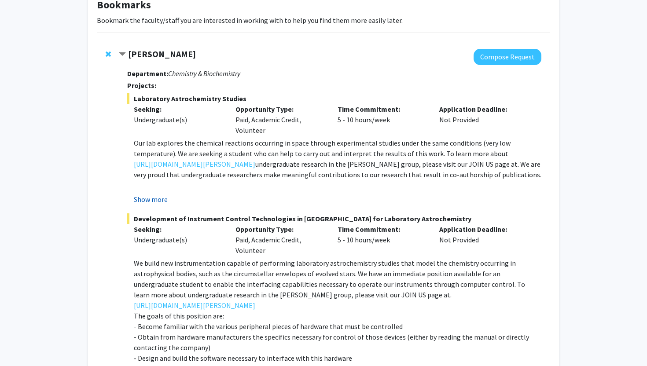
click at [152, 199] on button "Show more" at bounding box center [151, 199] width 34 height 11
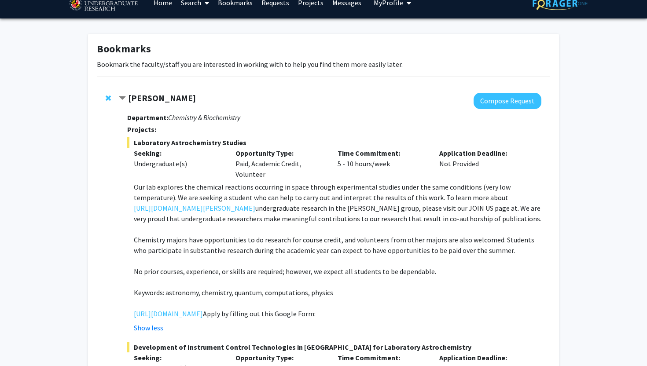
scroll to position [0, 0]
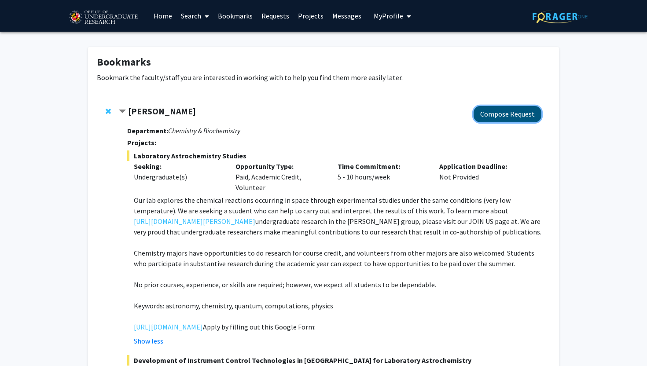
click at [526, 107] on button "Compose Request" at bounding box center [508, 114] width 68 height 16
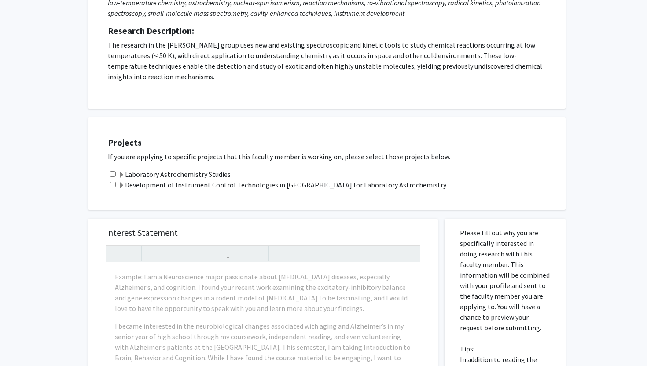
scroll to position [144, 0]
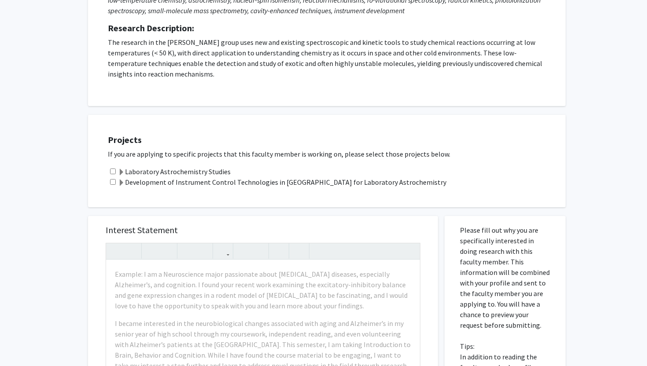
click at [290, 181] on label "Development of Instrument Control Technologies in [GEOGRAPHIC_DATA] for Laborat…" at bounding box center [282, 182] width 329 height 11
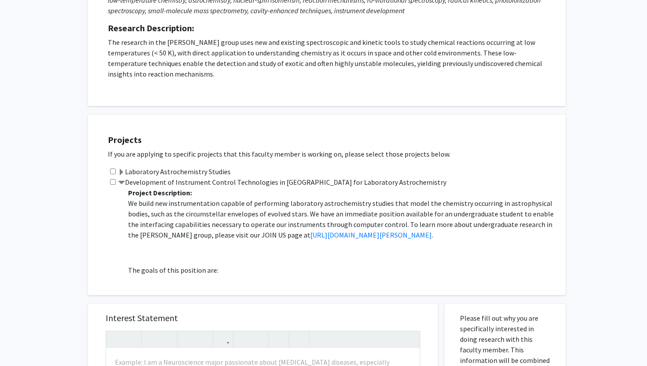
click at [113, 184] on input "checkbox" at bounding box center [113, 182] width 6 height 6
click at [338, 214] on p "We build new instrumentation capable of performing laboratory astrochemistry st…" at bounding box center [342, 219] width 429 height 42
click at [166, 171] on label "Laboratory Astrochemistry Studies" at bounding box center [174, 171] width 113 height 11
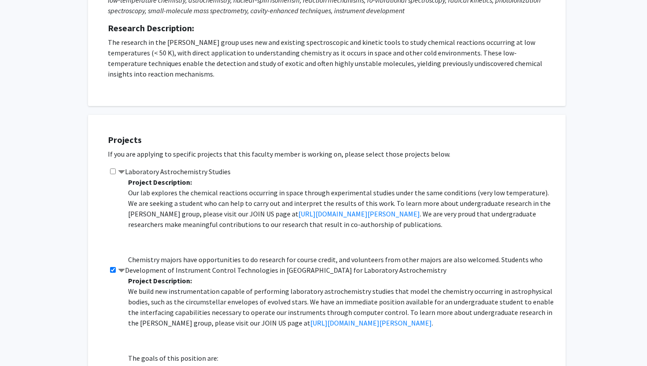
click at [166, 171] on label "Laboratory Astrochemistry Studies" at bounding box center [174, 171] width 113 height 11
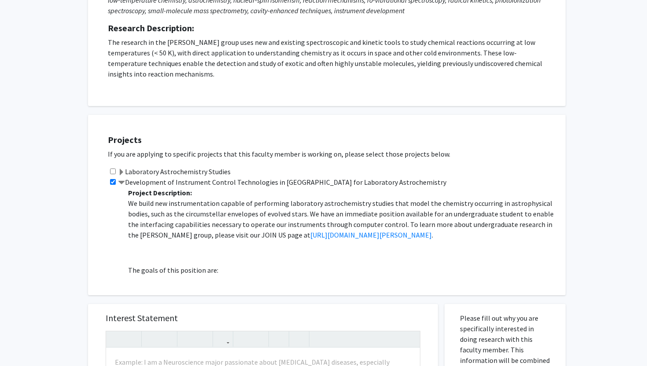
click at [113, 182] on input "checkbox" at bounding box center [113, 182] width 6 height 6
checkbox input "false"
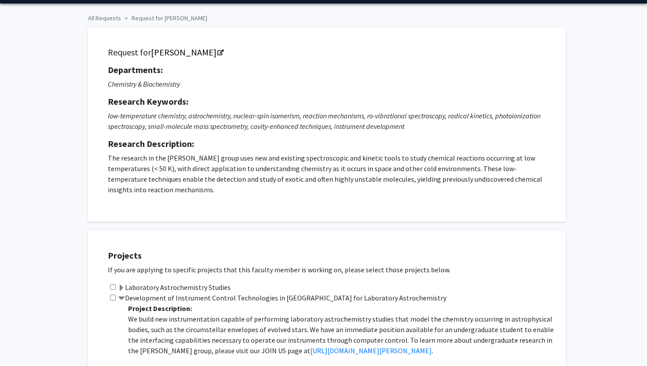
scroll to position [0, 0]
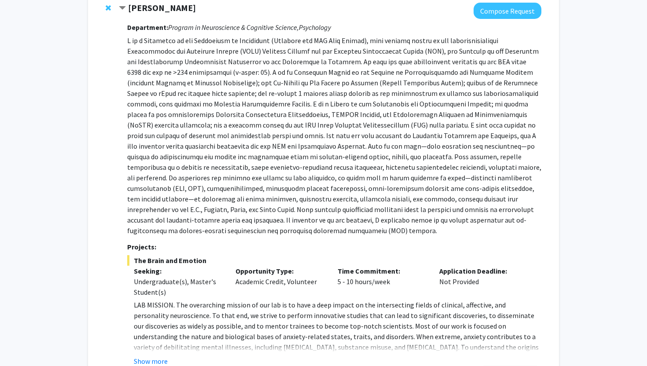
scroll to position [546, 0]
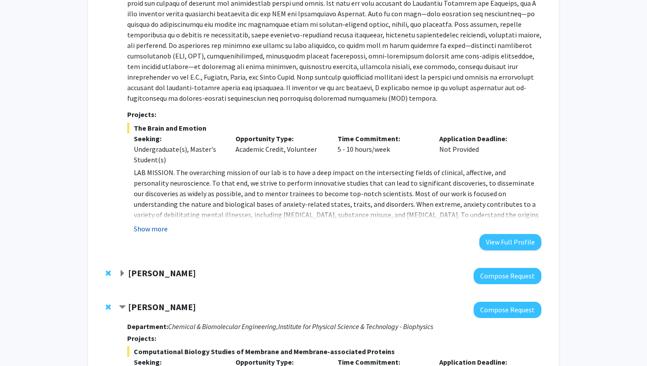
click at [152, 233] on button "Show more" at bounding box center [151, 229] width 34 height 11
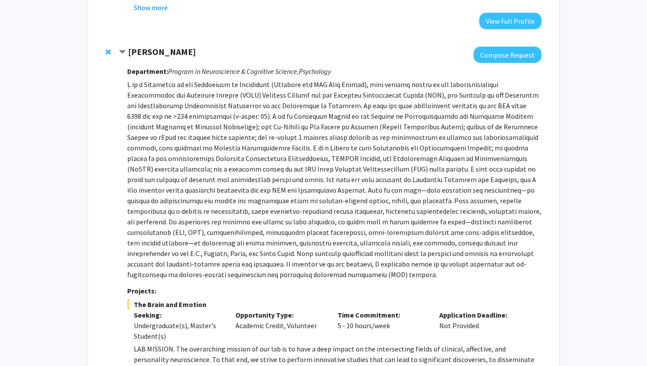
scroll to position [370, 0]
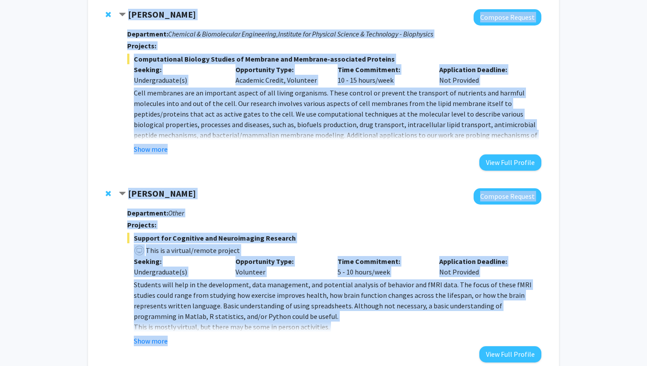
drag, startPoint x: 129, startPoint y: 71, endPoint x: 254, endPoint y: 366, distance: 320.1
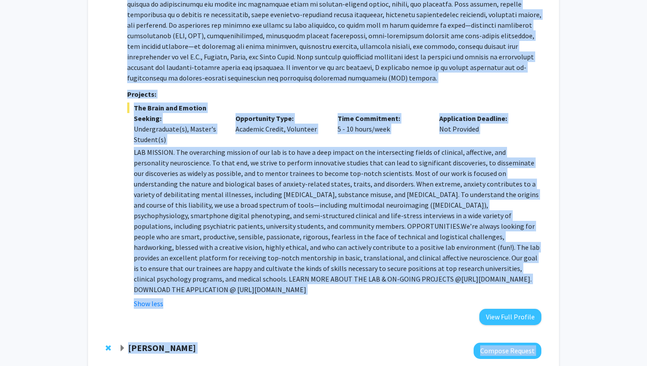
click at [251, 224] on span "We’re always looking for people who are smart, productive, sensible, passionate…" at bounding box center [337, 253] width 406 height 62
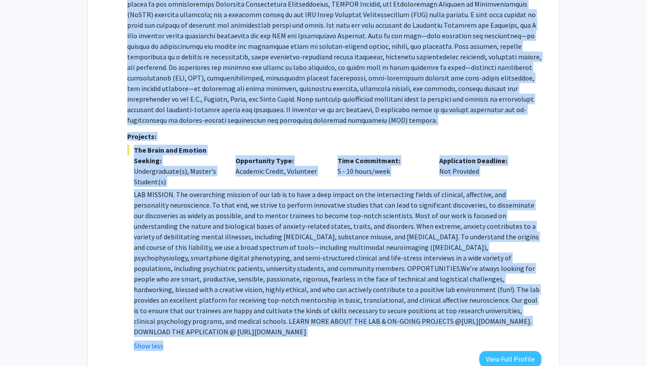
scroll to position [544, 0]
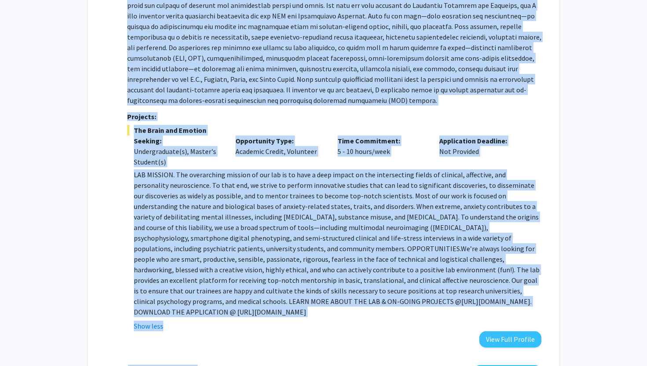
drag, startPoint x: 129, startPoint y: 14, endPoint x: 536, endPoint y: 303, distance: 499.0
click at [536, 303] on div "[PERSON_NAME] Compose Request Department: Program in Neuroscience & Cognitive S…" at bounding box center [330, 109] width 423 height 475
copy div "[PERSON_NAME] Compose Request Department: Program in Neuroscience & Cognitive S…"
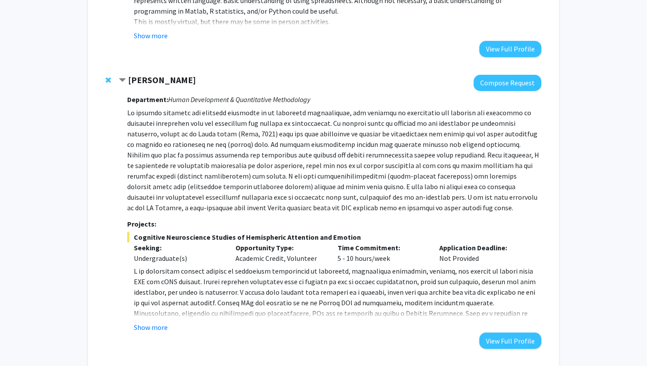
scroll to position [1227, 0]
